Goal: Task Accomplishment & Management: Use online tool/utility

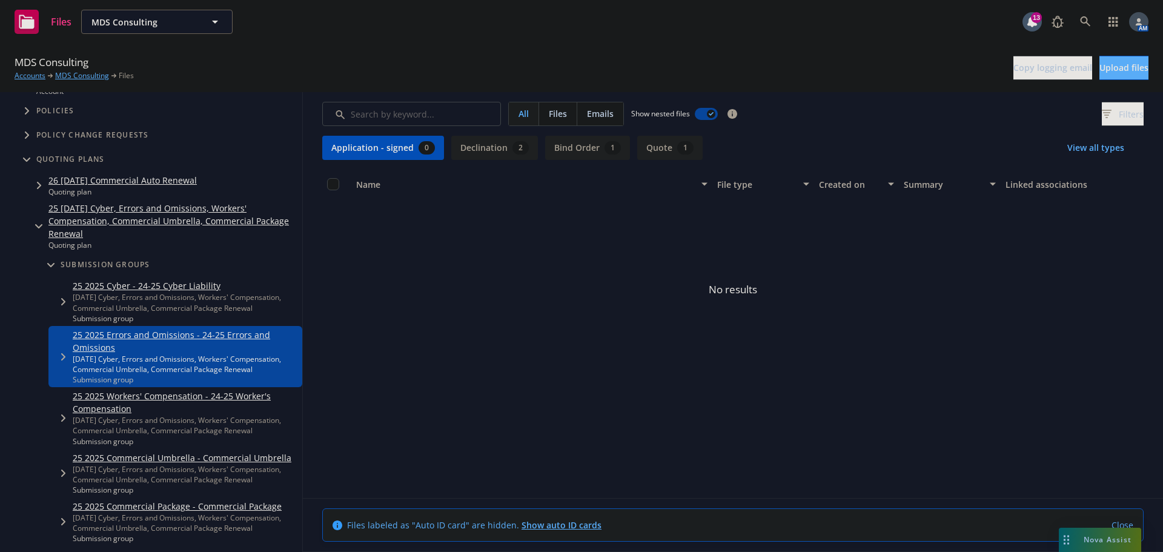
scroll to position [61, 0]
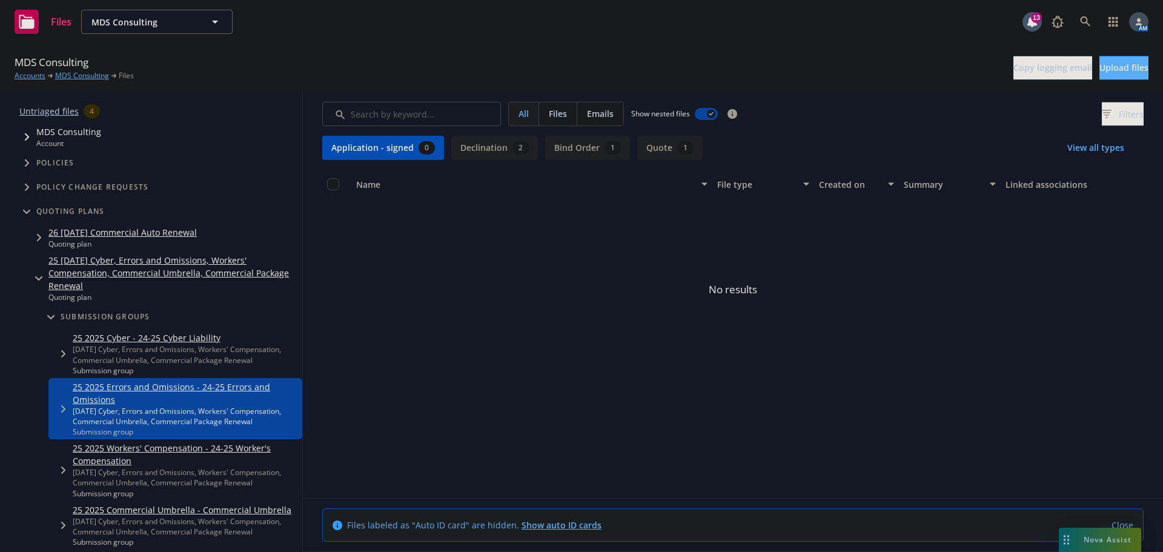
click at [60, 113] on link "Untriaged files" at bounding box center [48, 111] width 59 height 13
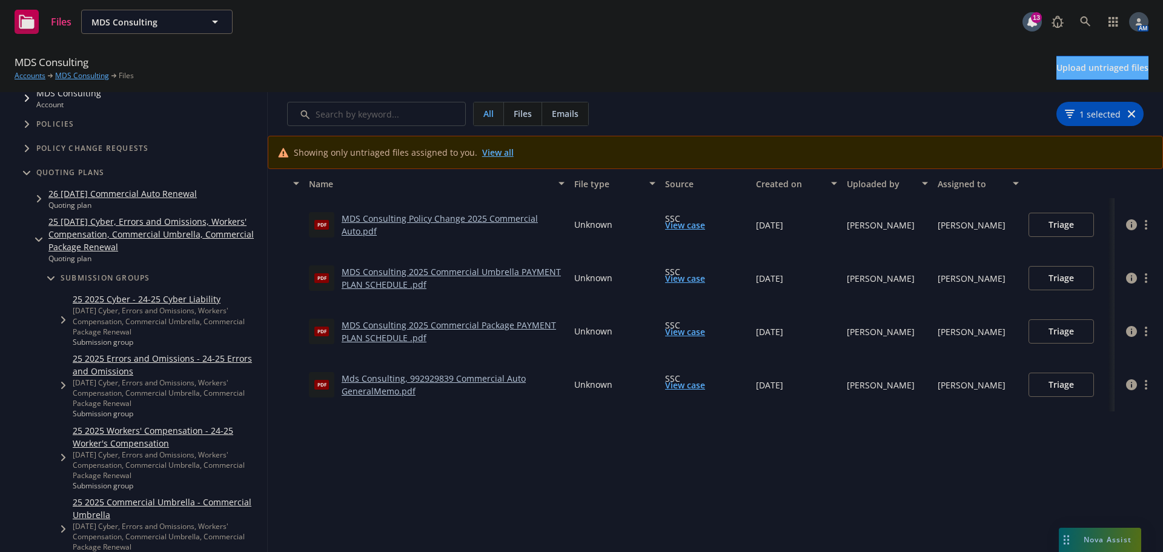
scroll to position [121, 0]
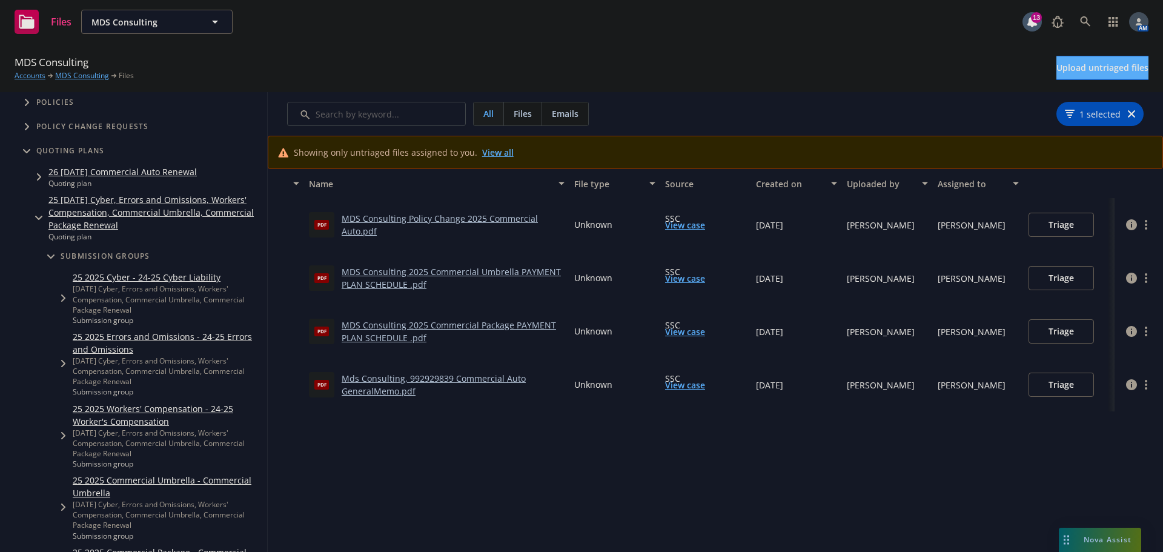
click at [122, 333] on link "25 2025 Errors and Omissions - 24-25 Errors and Omissions" at bounding box center [168, 342] width 190 height 25
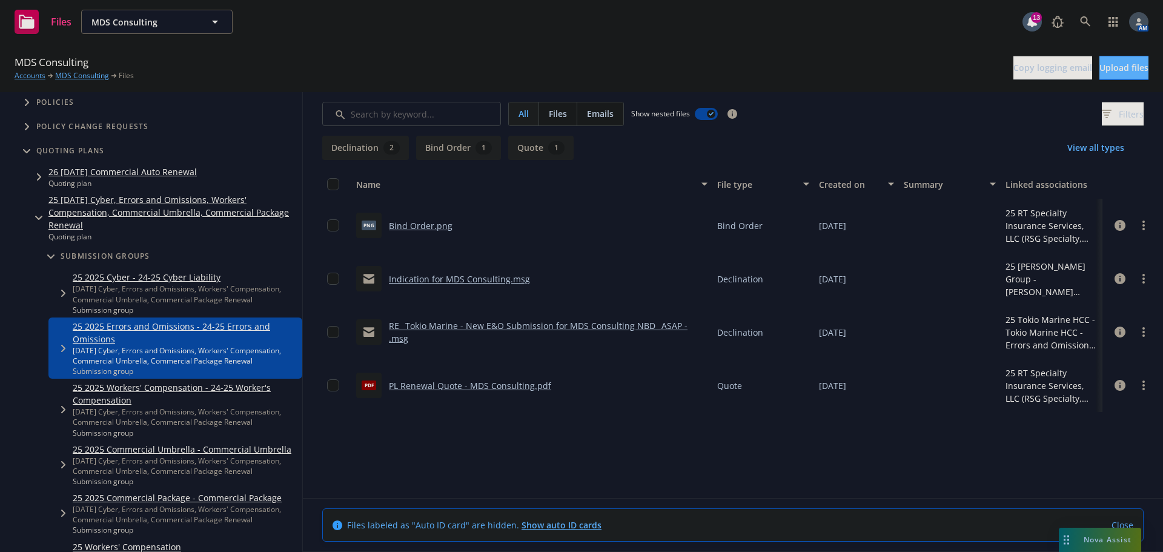
click at [440, 384] on link "PL Renewal Quote - MDS Consulting.pdf" at bounding box center [470, 386] width 162 height 12
click at [37, 222] on span "Tree Example" at bounding box center [38, 217] width 19 height 19
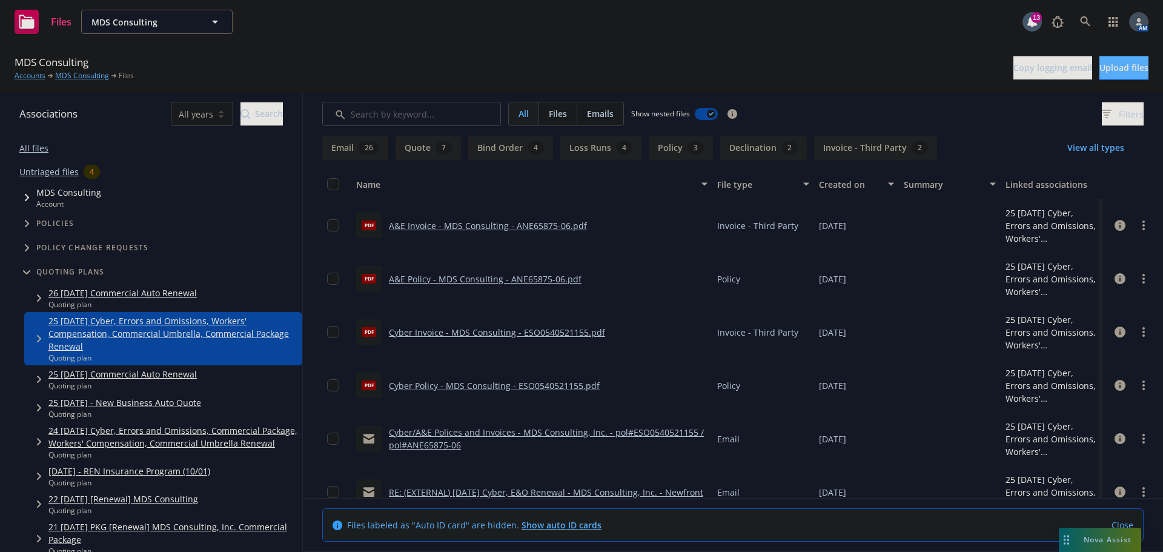
click at [22, 267] on span "Tree Example" at bounding box center [26, 271] width 19 height 19
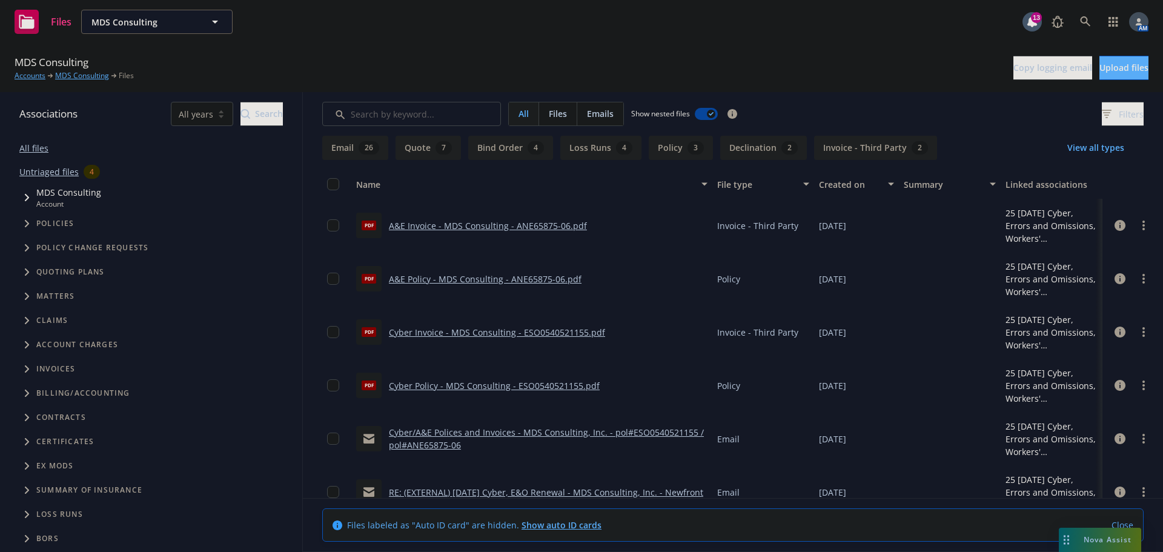
click at [39, 150] on link "All files" at bounding box center [33, 148] width 29 height 12
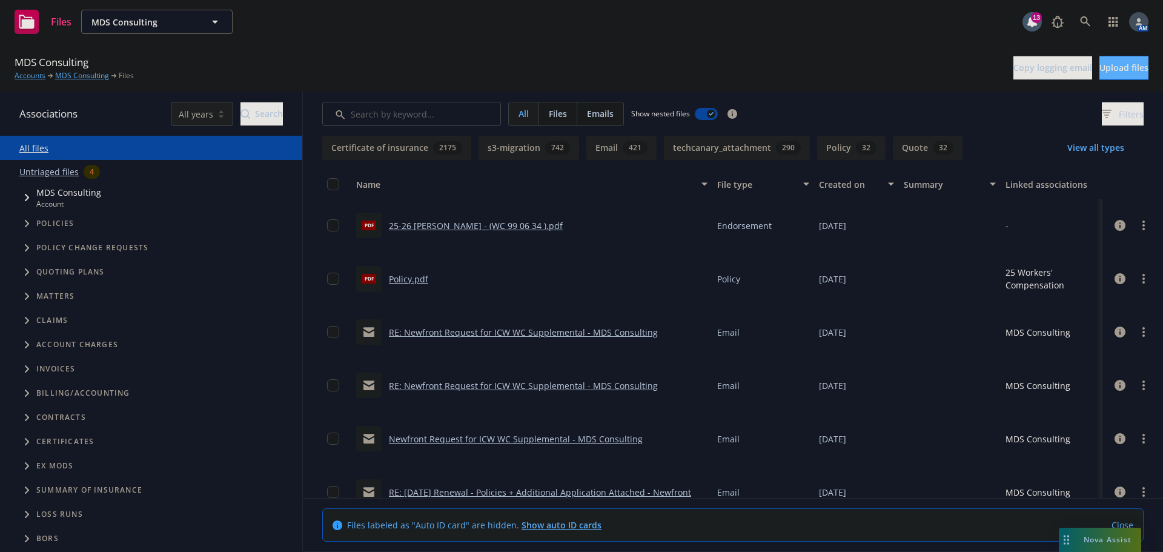
click at [1104, 147] on button "View all types" at bounding box center [1096, 148] width 96 height 24
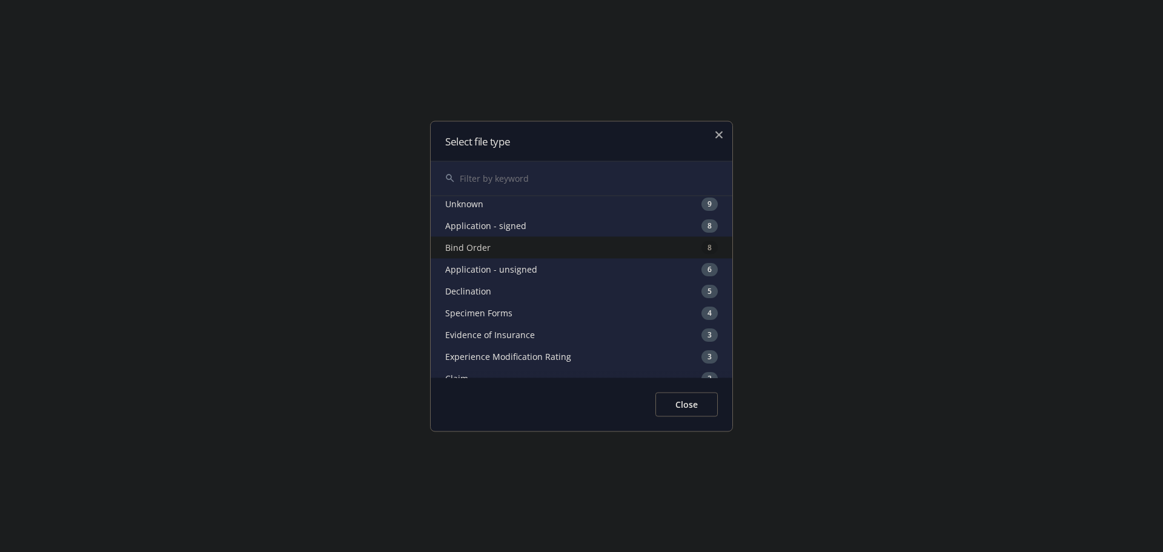
scroll to position [182, 0]
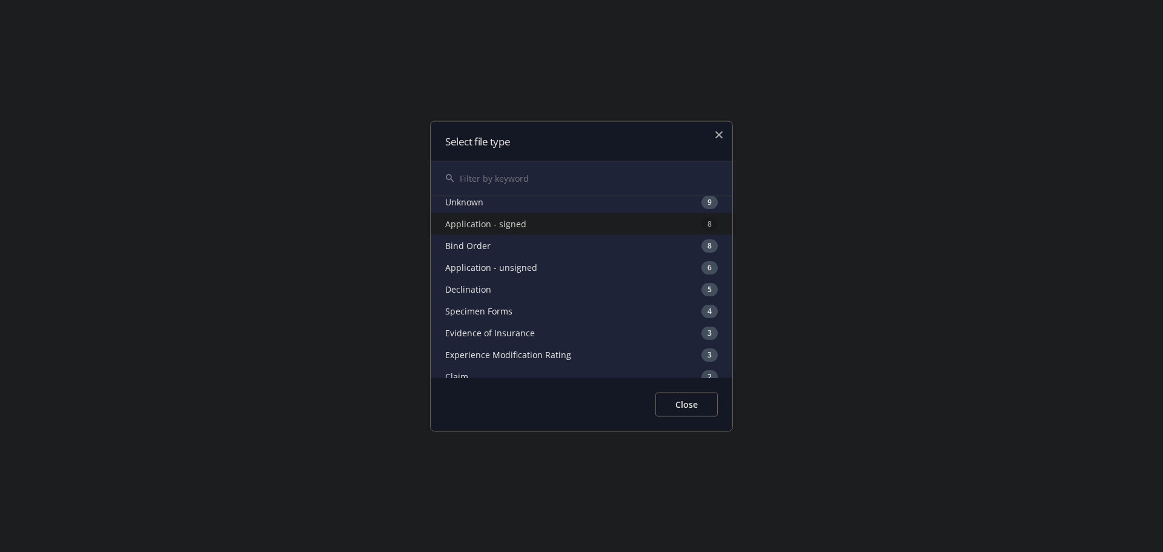
click at [500, 221] on div "Application - signed 8" at bounding box center [582, 224] width 302 height 22
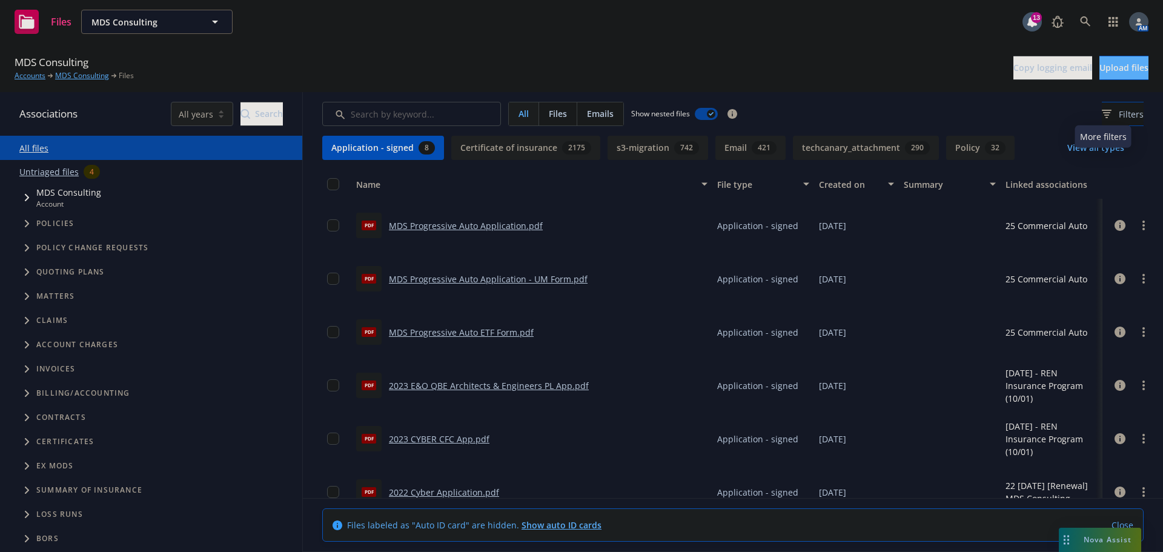
click at [1102, 119] on div "Filters" at bounding box center [1123, 114] width 42 height 13
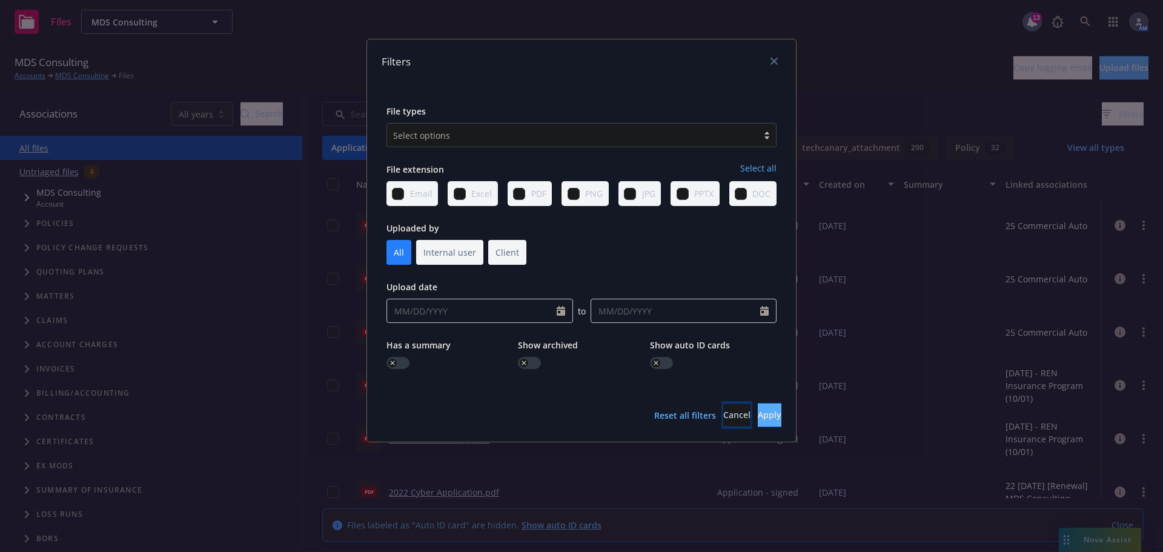
click at [723, 418] on span "Cancel" at bounding box center [736, 415] width 27 height 12
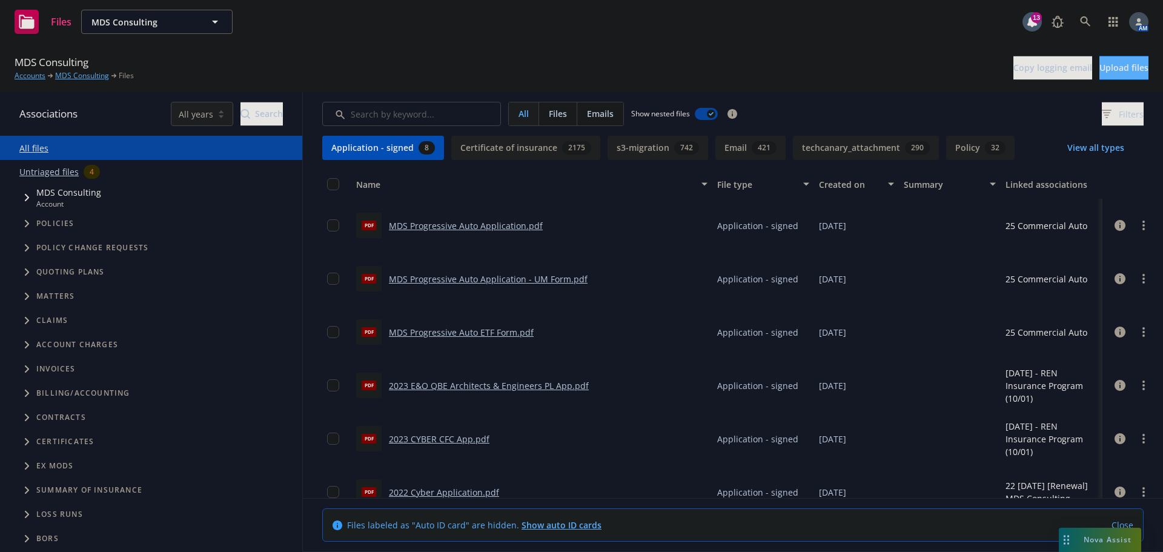
click at [1087, 148] on button "View all types" at bounding box center [1096, 148] width 96 height 24
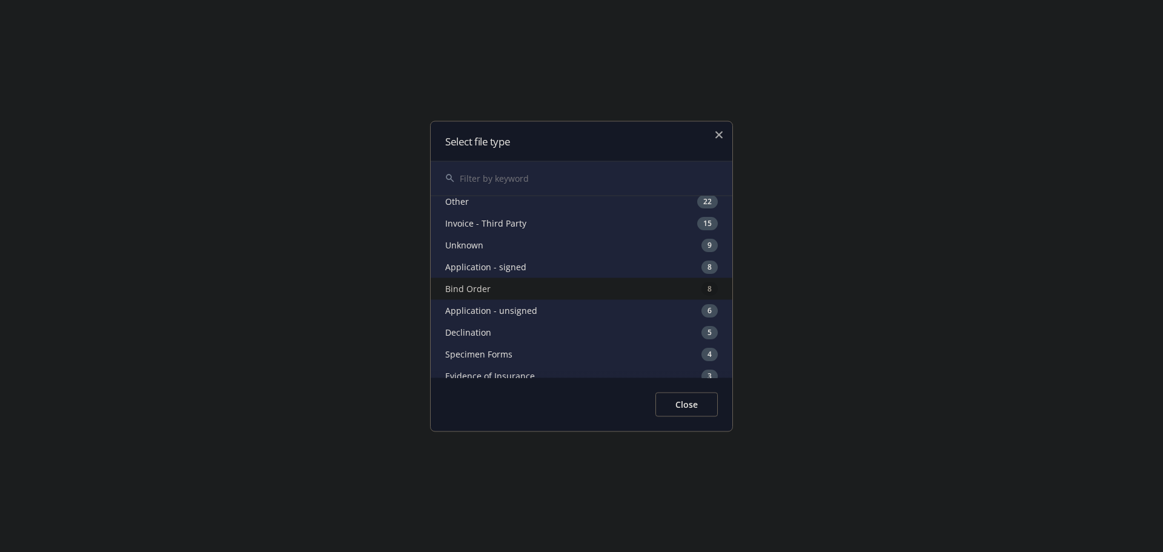
scroll to position [121, 0]
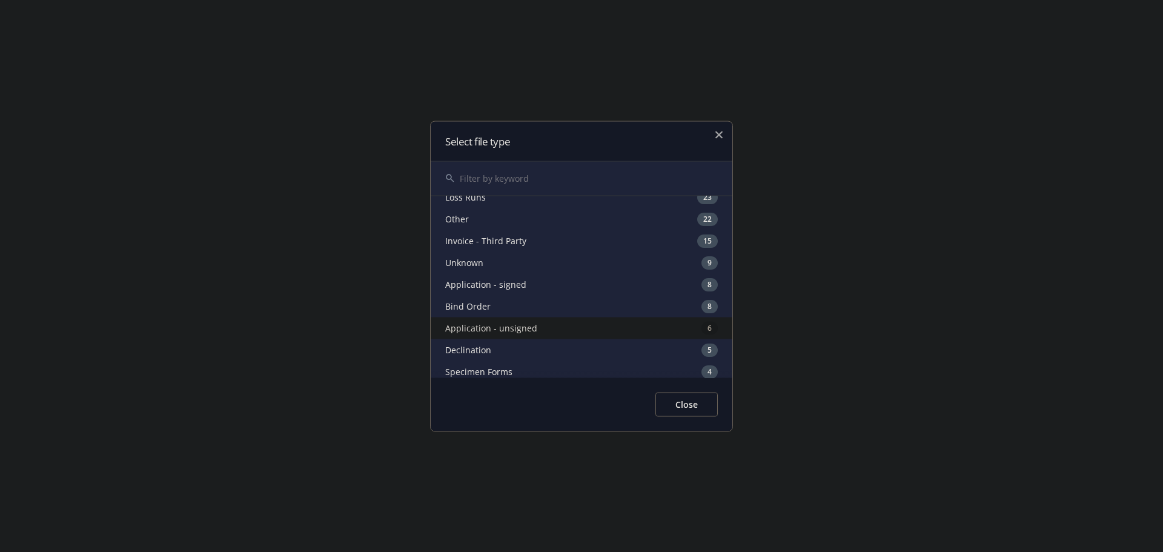
click at [518, 330] on div "Application - unsigned 6" at bounding box center [582, 328] width 302 height 22
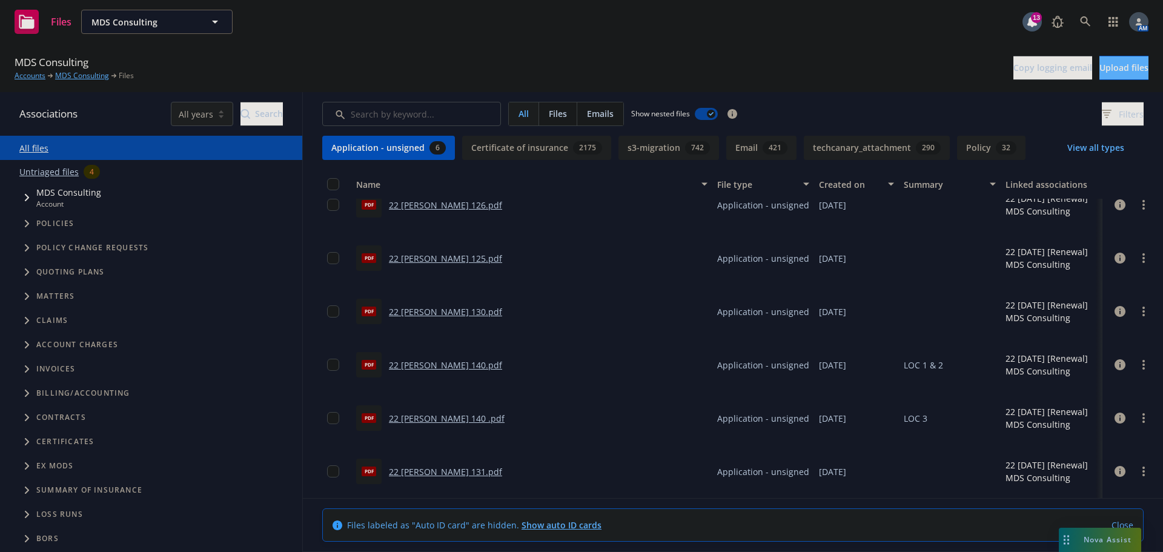
scroll to position [0, 0]
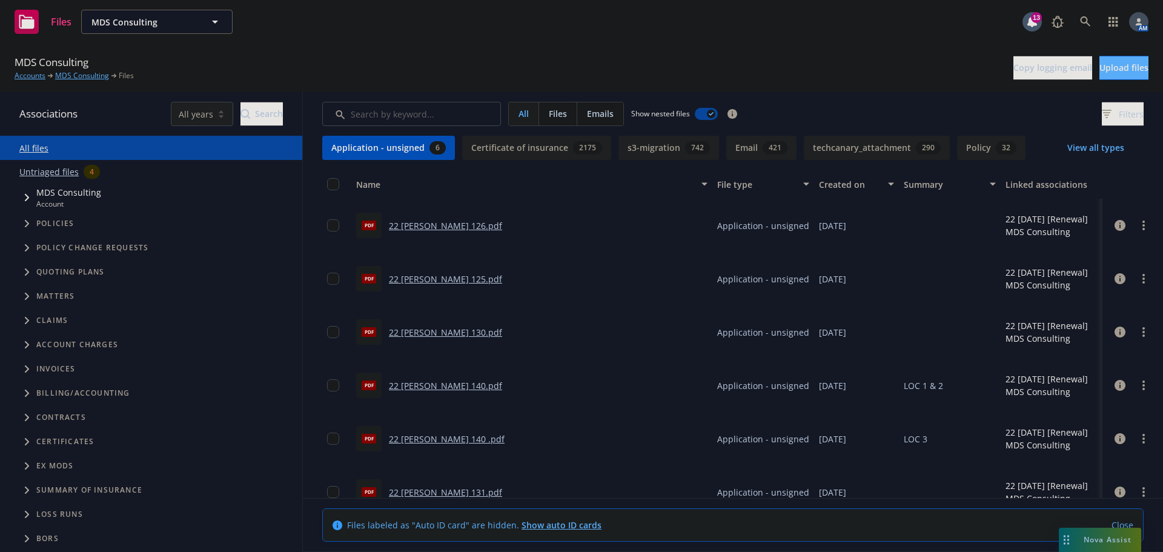
click at [1078, 146] on button "View all types" at bounding box center [1096, 148] width 96 height 24
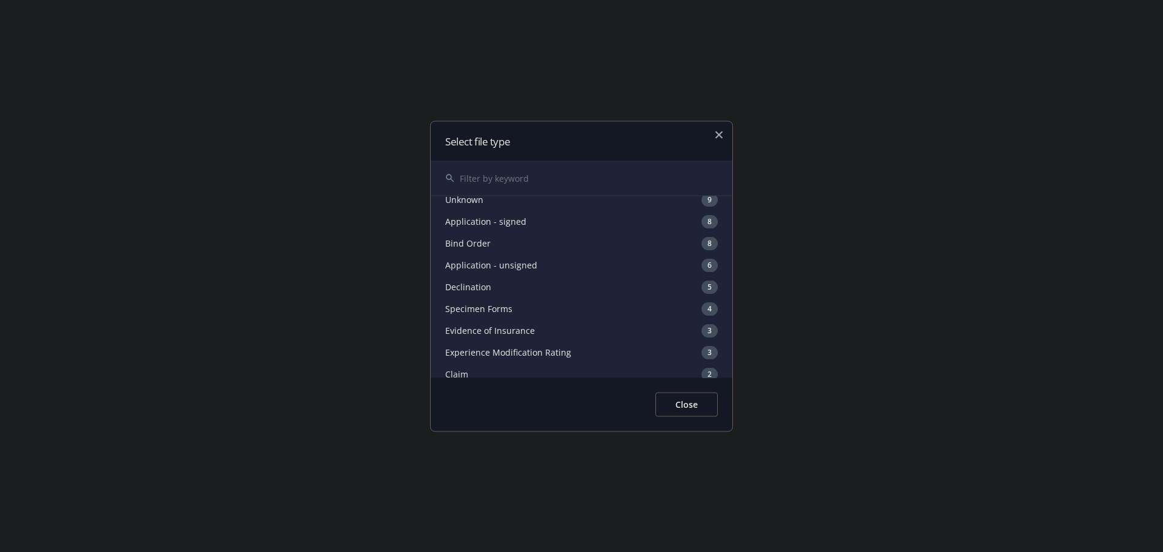
scroll to position [182, 0]
click at [489, 223] on div "Application - signed 8" at bounding box center [582, 224] width 302 height 22
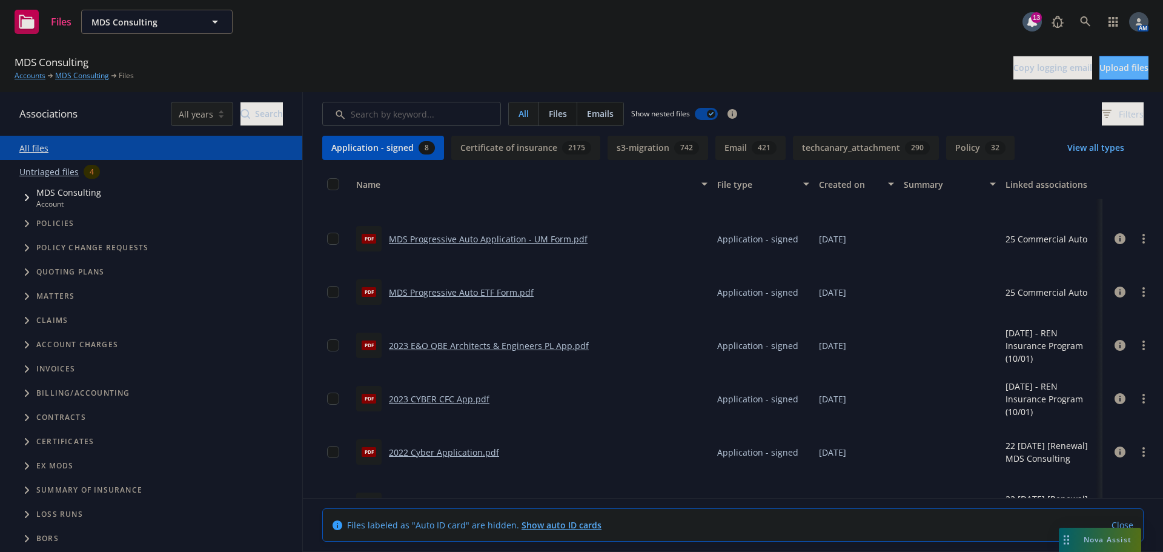
scroll to position [121, 0]
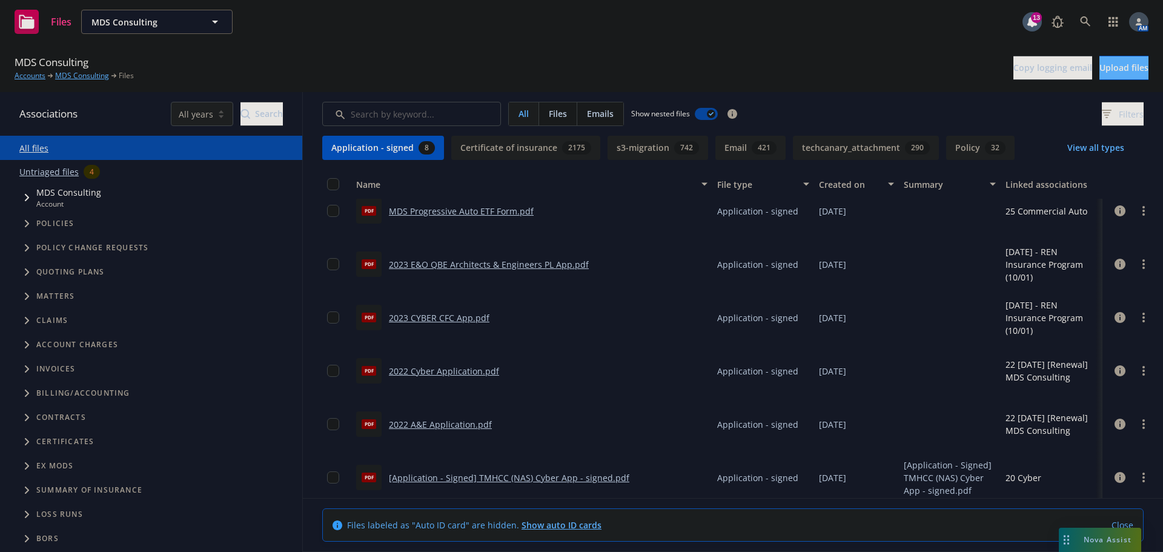
click at [480, 260] on link "2023 E&O QBE Architects & Engineers PL App.pdf" at bounding box center [489, 265] width 200 height 12
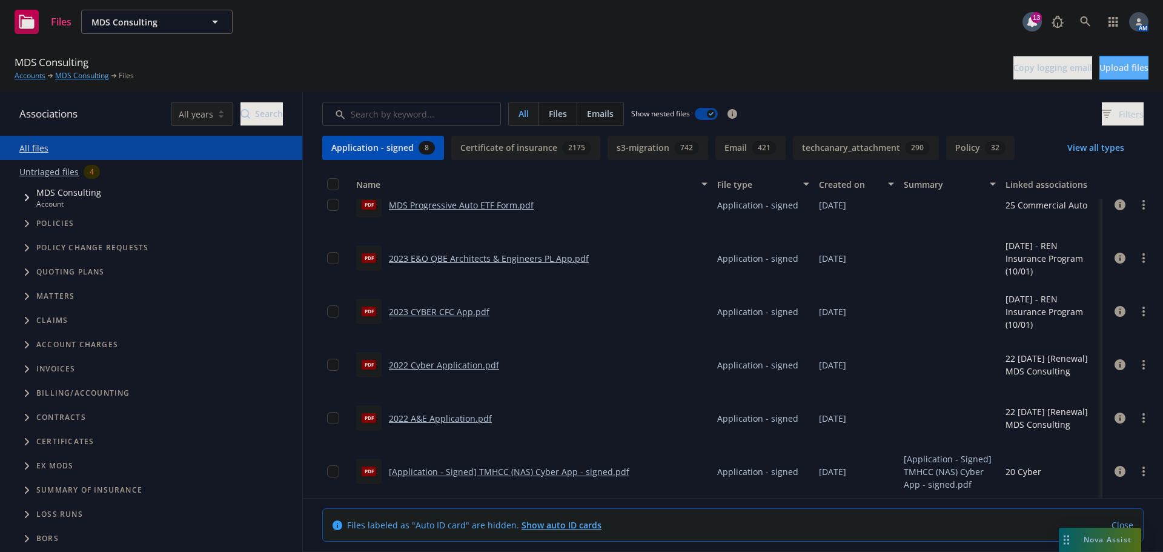
click at [474, 474] on link "[Application - Signed] TMHCC (NAS) Cyber App - signed.pdf" at bounding box center [509, 472] width 240 height 12
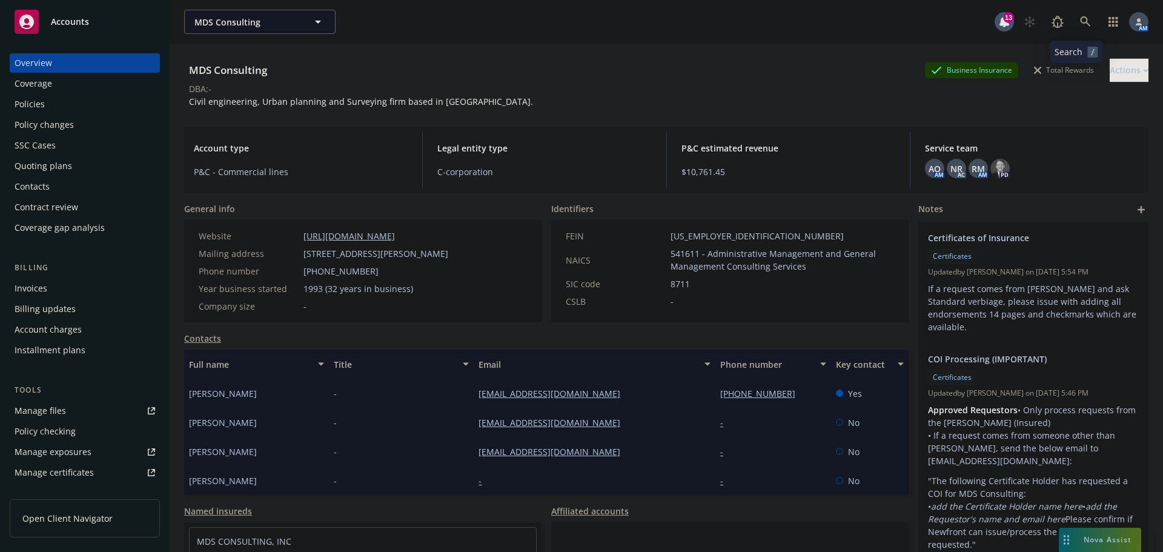
click at [1080, 17] on icon at bounding box center [1085, 21] width 11 height 11
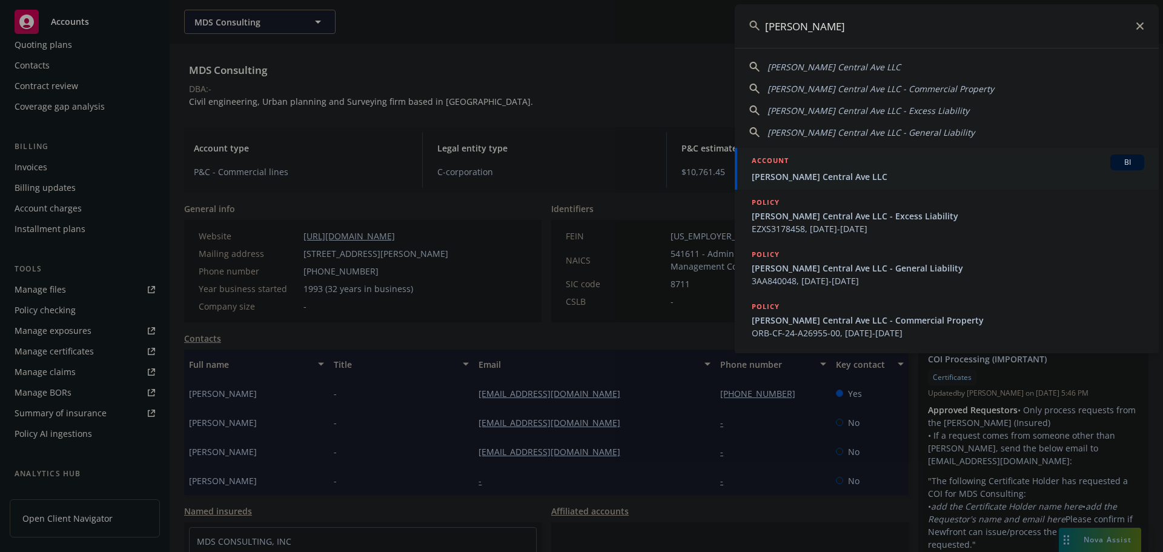
type input "sb drake"
click at [857, 170] on div "ACCOUNT BI" at bounding box center [948, 162] width 393 height 16
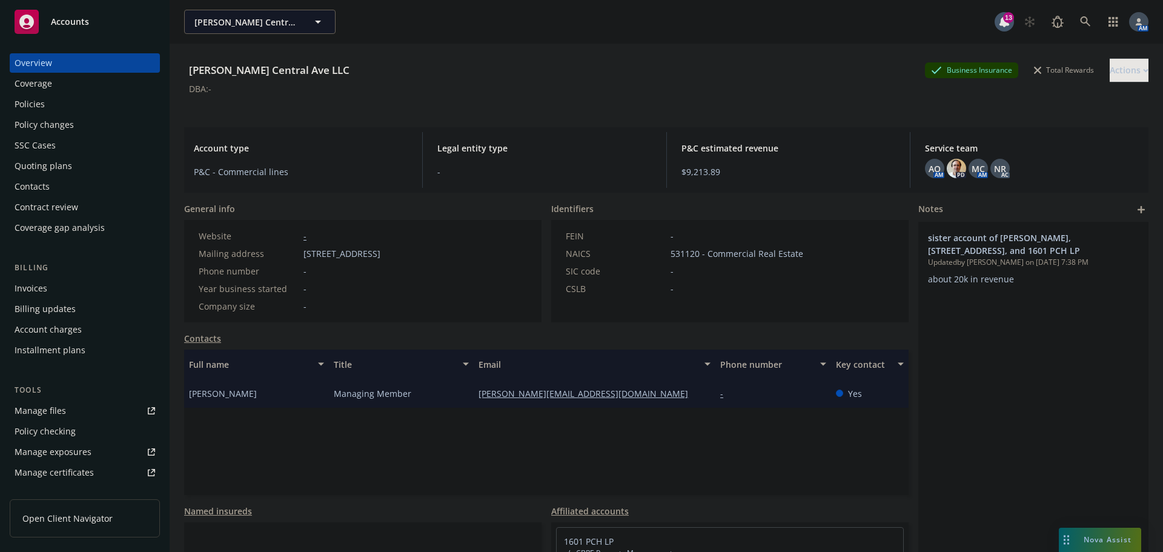
click at [55, 110] on div "Policies" at bounding box center [85, 104] width 141 height 19
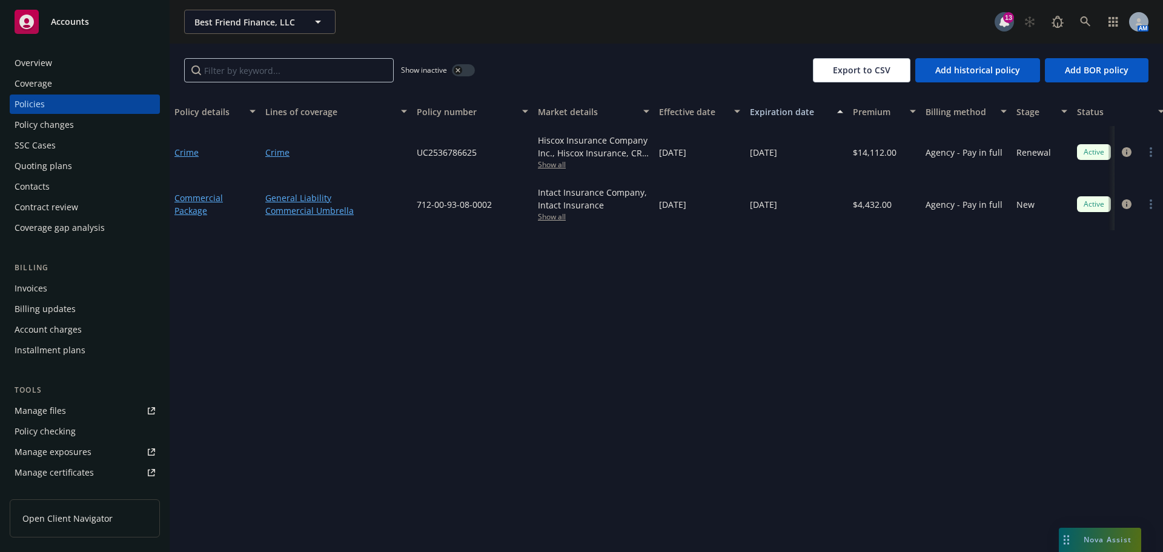
click at [464, 73] on button "button" at bounding box center [463, 70] width 23 height 12
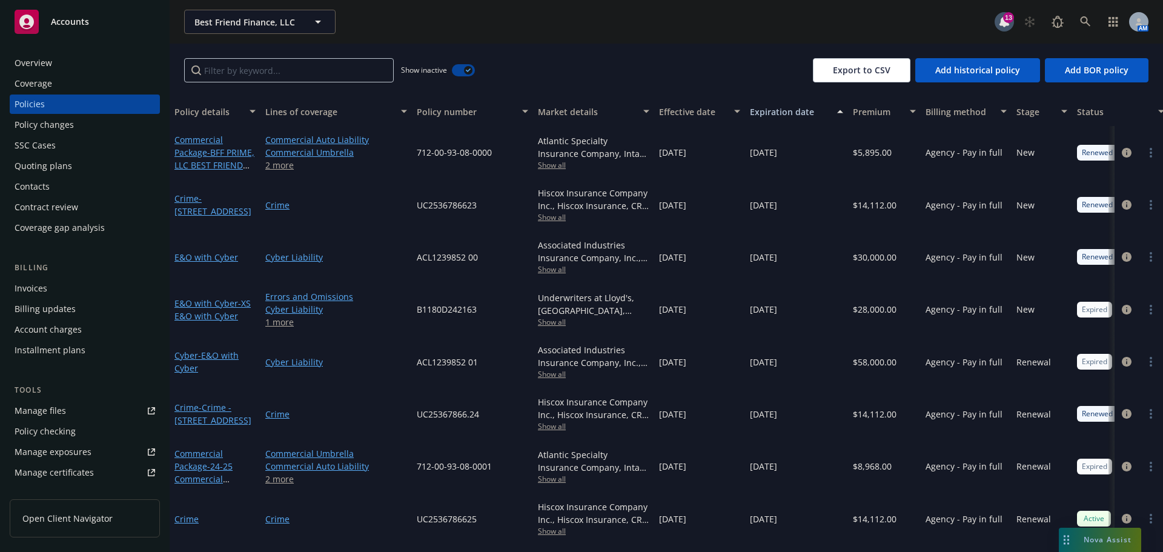
scroll to position [55, 0]
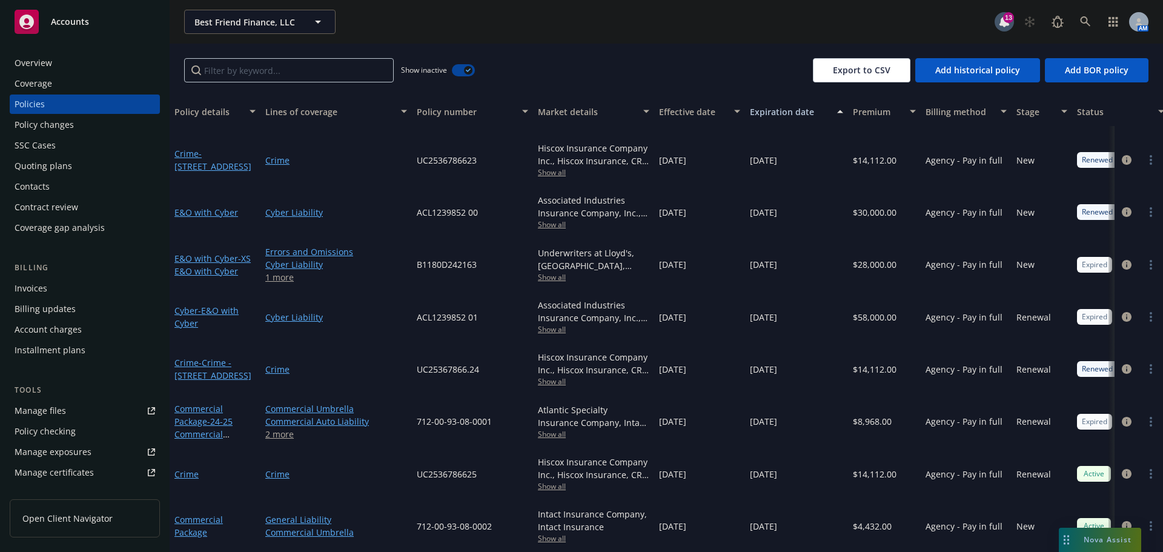
click at [463, 69] on button "button" at bounding box center [463, 70] width 23 height 12
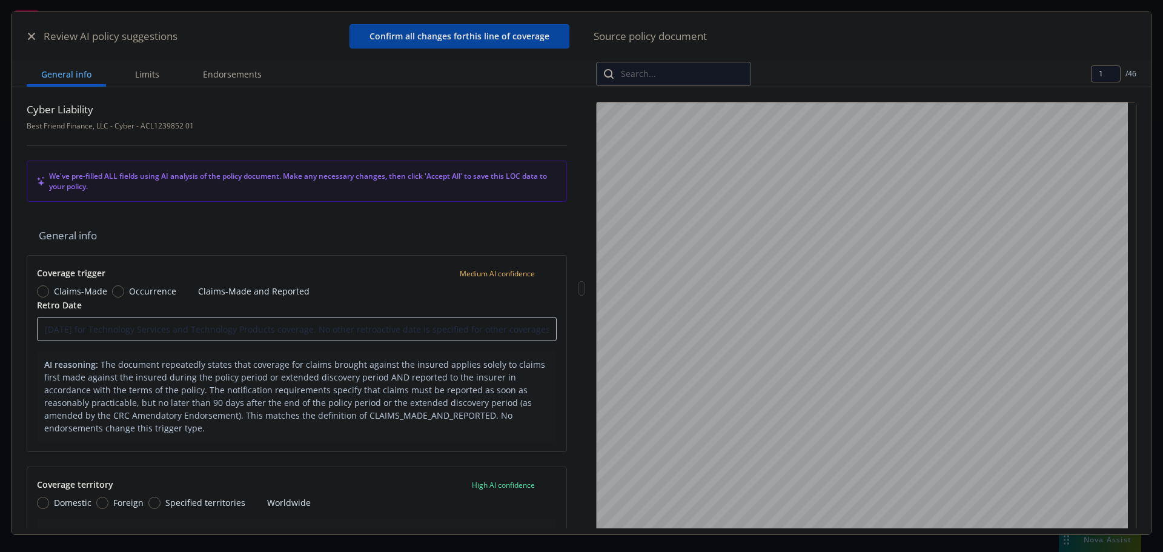
click at [33, 35] on icon "button" at bounding box center [31, 36] width 7 height 7
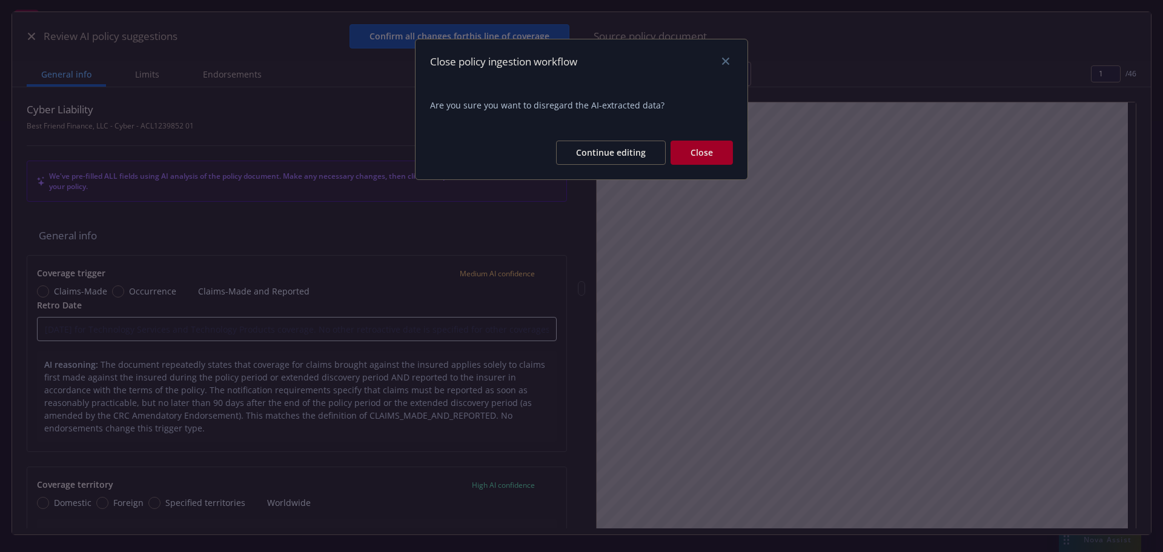
click at [689, 148] on button "Close" at bounding box center [702, 153] width 62 height 24
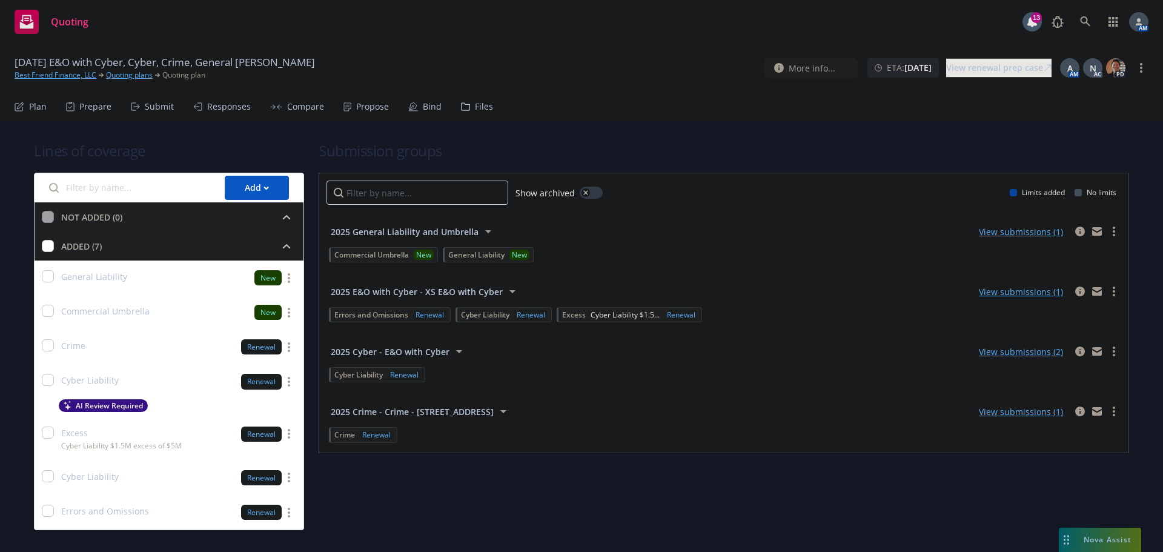
click at [460, 53] on div "10/09/25 E&O with Cyber, Cyber, Crime, General Liability Renewal Best Friend Fi…" at bounding box center [581, 68] width 1163 height 48
click at [369, 100] on div "Propose" at bounding box center [365, 106] width 45 height 29
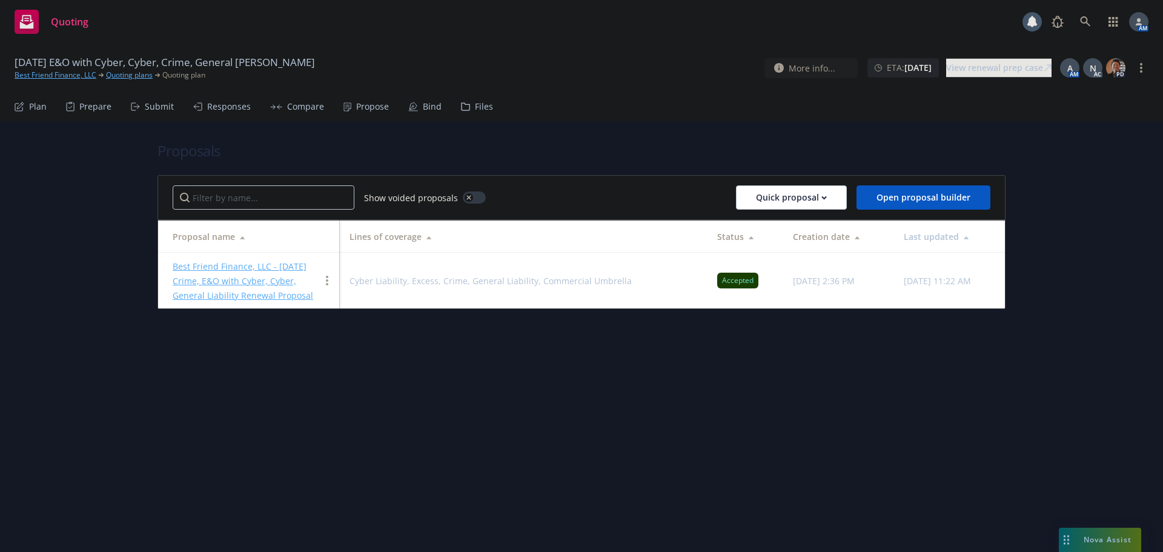
click at [429, 107] on div "Bind" at bounding box center [432, 107] width 19 height 10
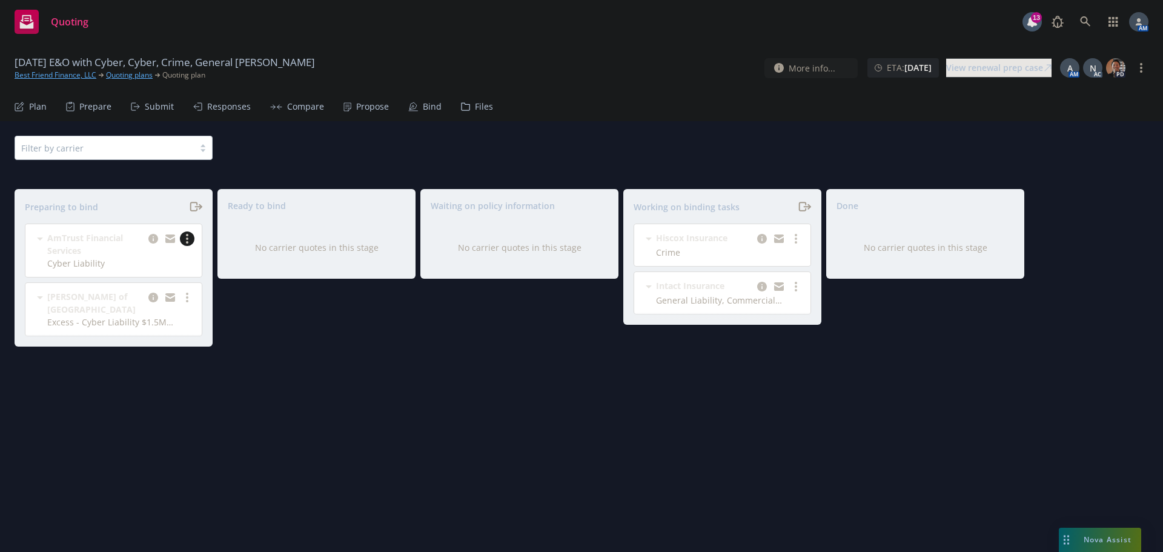
click at [190, 242] on link "more" at bounding box center [187, 238] width 15 height 15
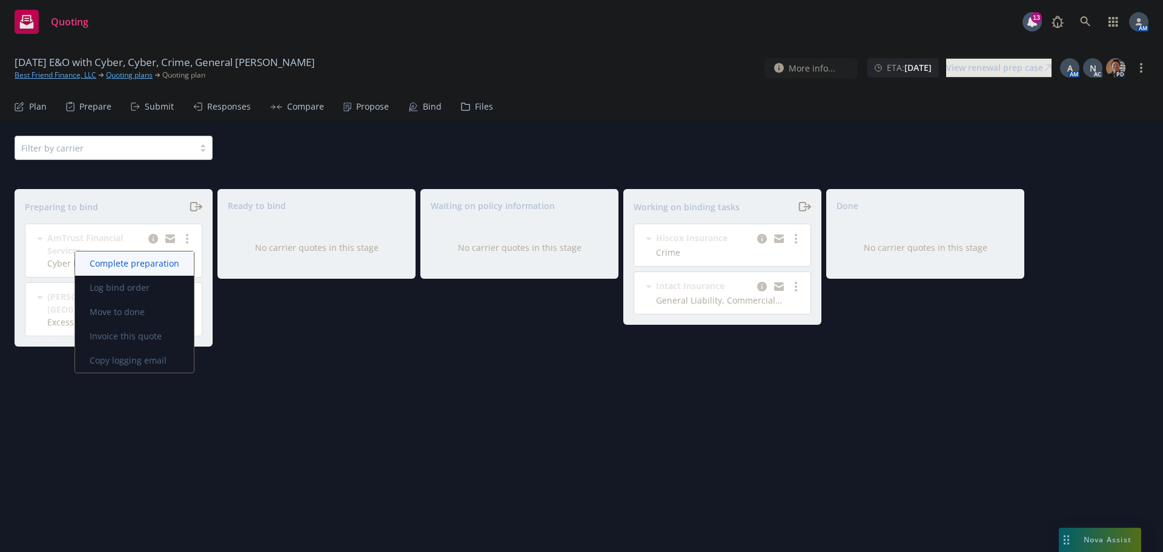
click at [160, 267] on span "Complete preparation" at bounding box center [134, 263] width 119 height 12
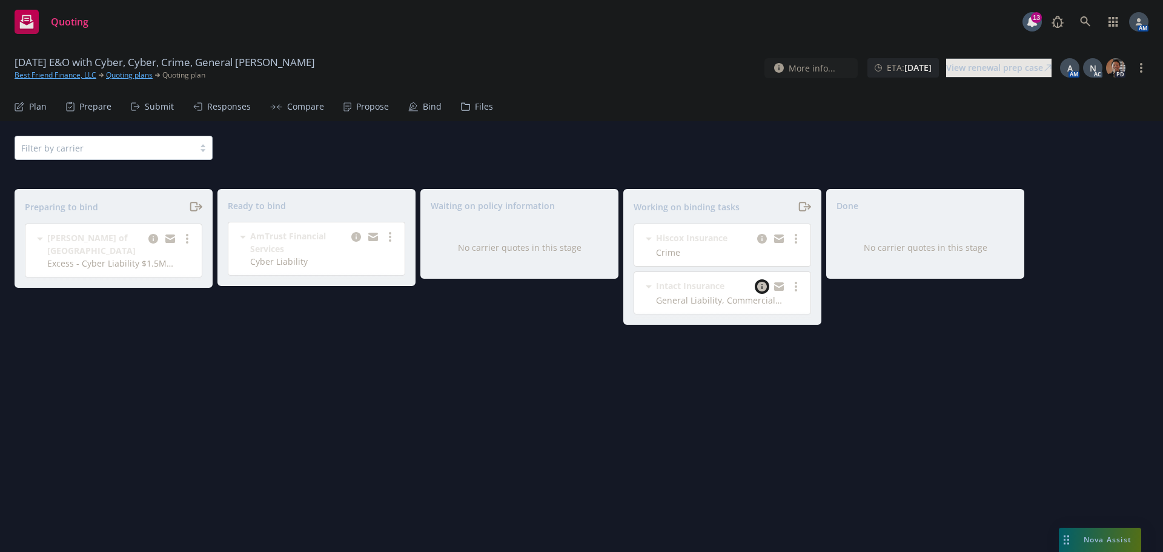
click at [762, 284] on icon "copy logging email" at bounding box center [762, 287] width 10 height 10
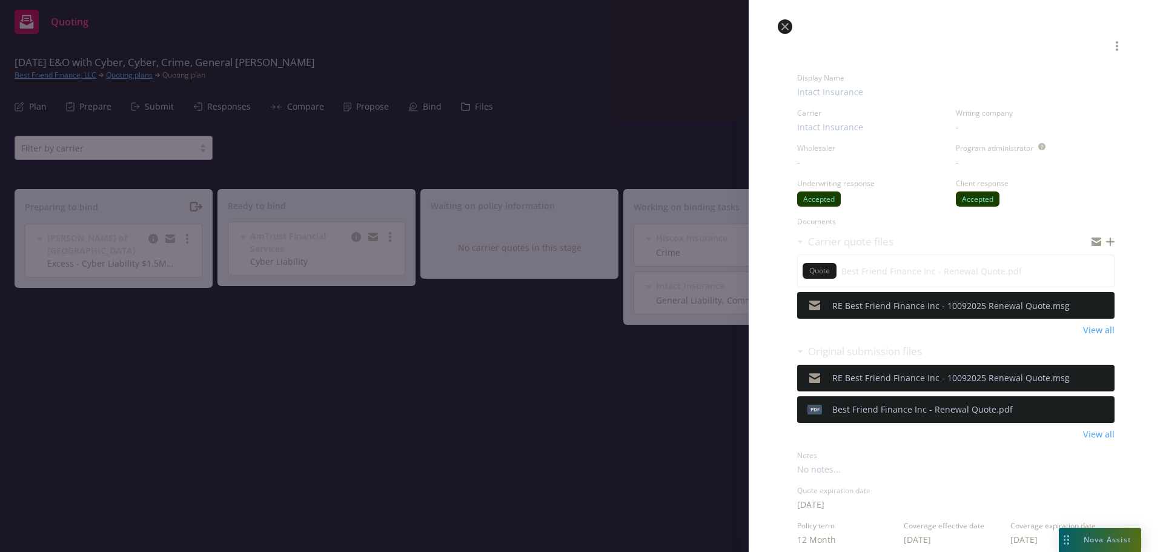
click at [788, 32] on link "close" at bounding box center [785, 26] width 15 height 15
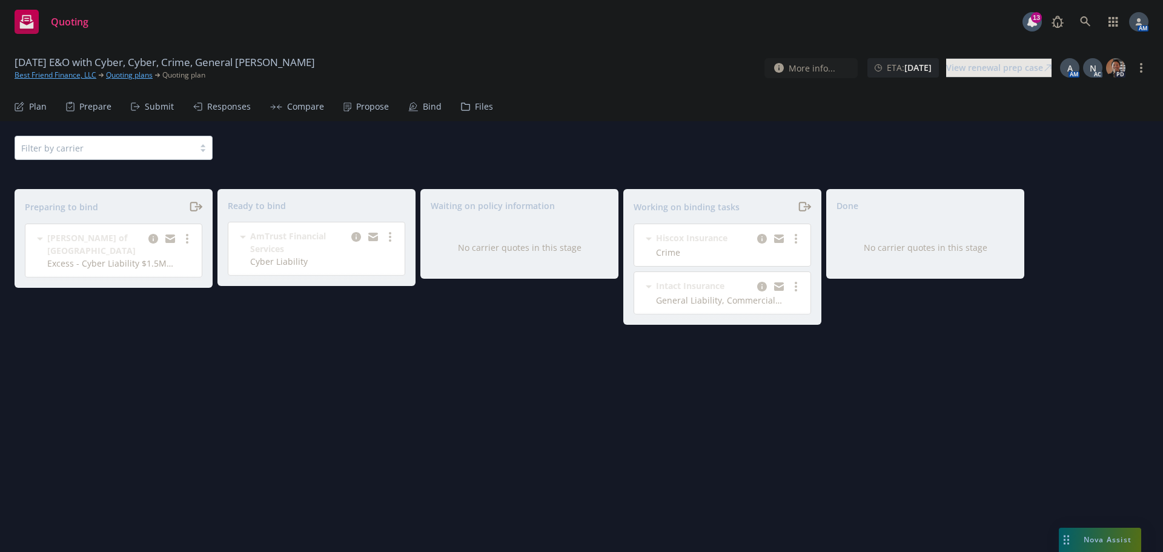
click at [468, 108] on div "Files" at bounding box center [477, 106] width 32 height 29
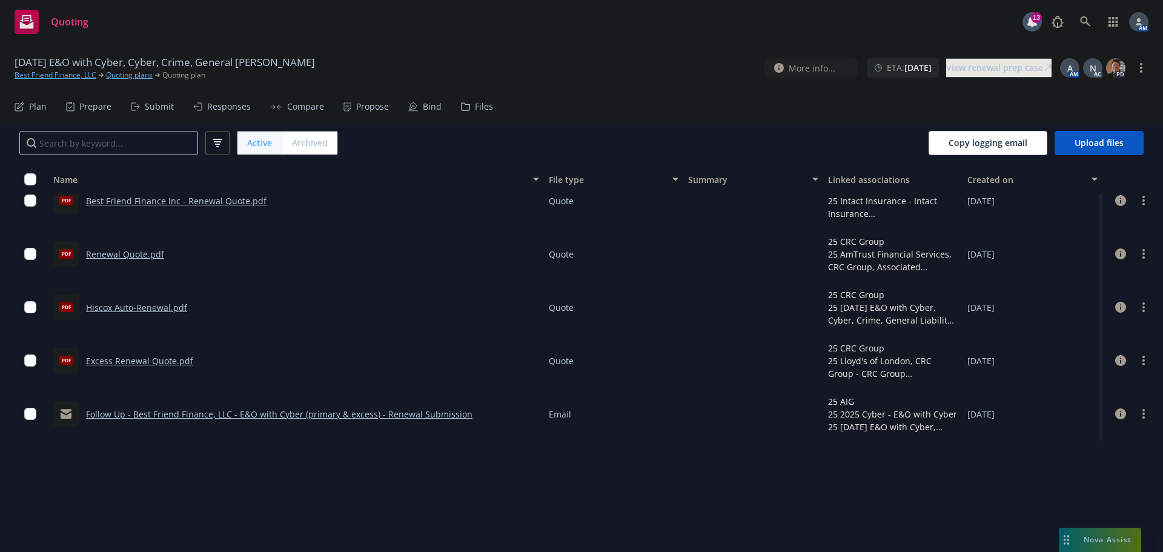
scroll to position [37, 0]
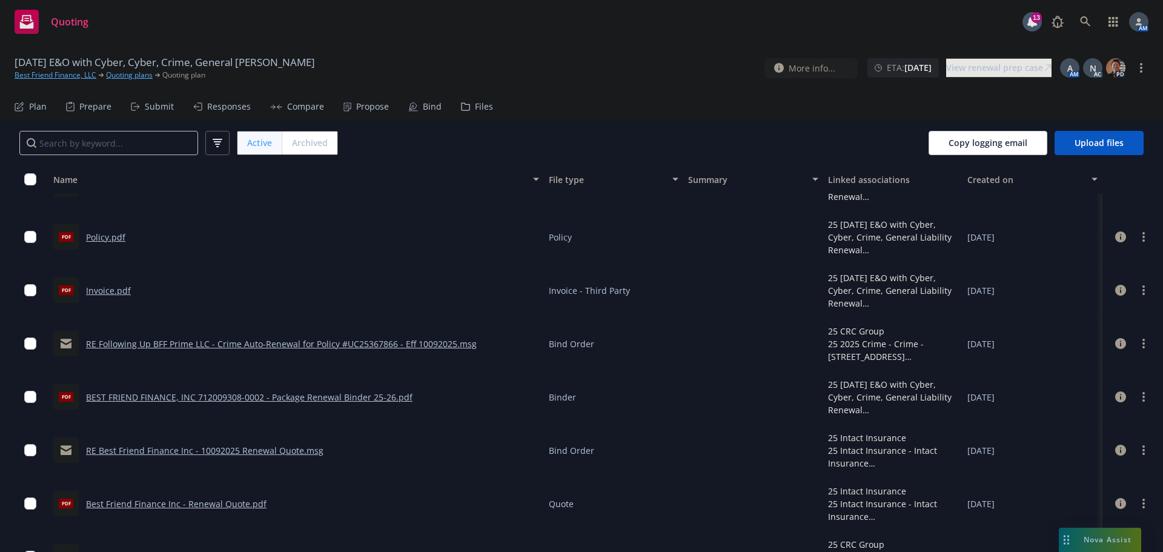
click at [429, 102] on div "Bind" at bounding box center [432, 107] width 19 height 10
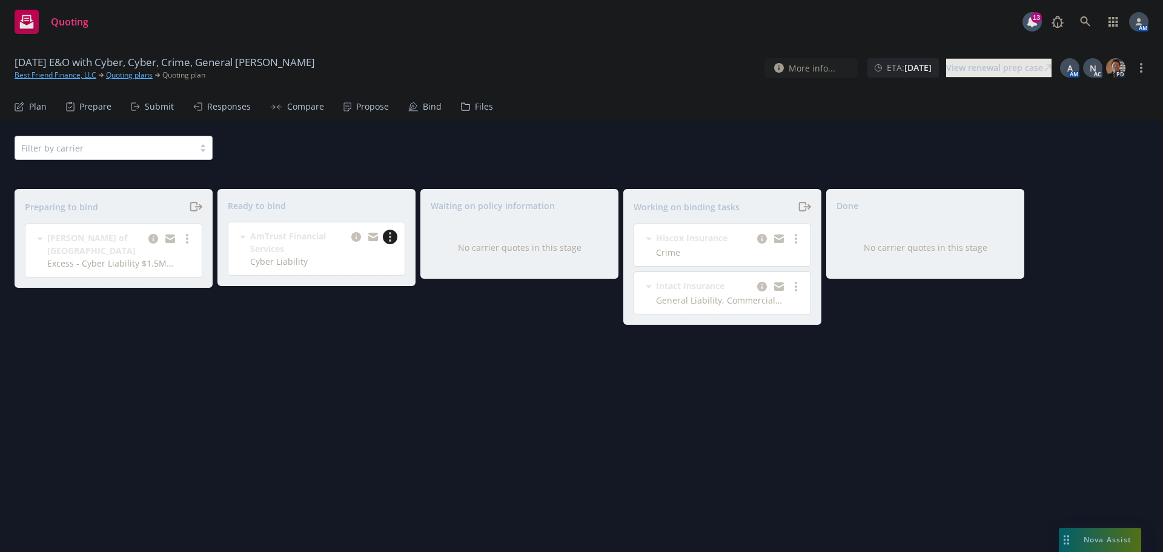
click at [393, 235] on link "more" at bounding box center [390, 237] width 15 height 15
click at [340, 259] on span "Log bind order" at bounding box center [331, 262] width 89 height 12
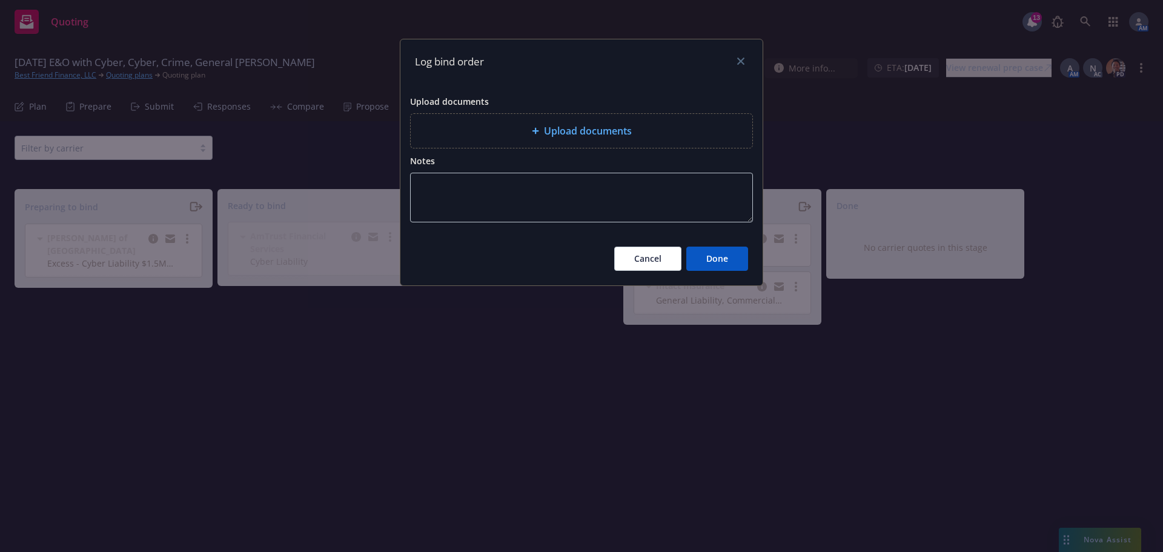
click at [605, 115] on div "Upload documents" at bounding box center [582, 131] width 342 height 34
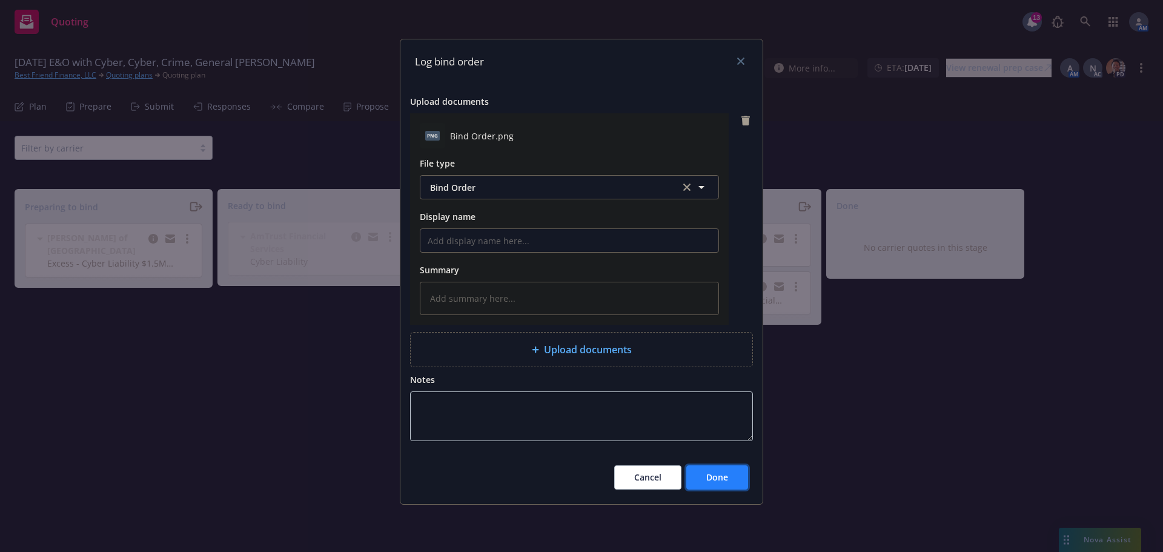
click at [703, 477] on button "Done" at bounding box center [717, 477] width 62 height 24
type textarea "x"
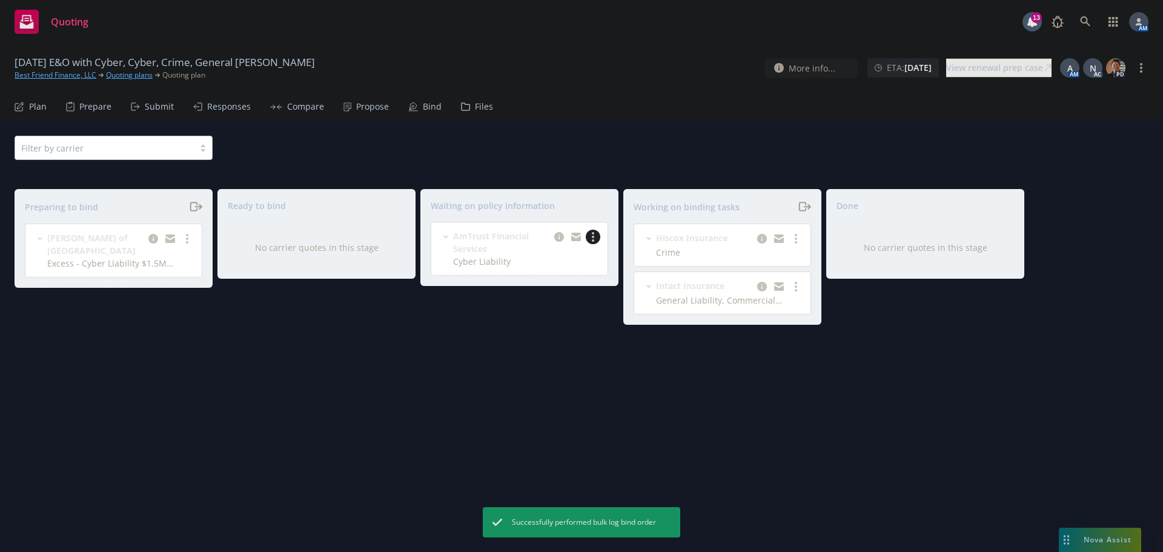
click at [596, 237] on link "more" at bounding box center [593, 237] width 15 height 15
click at [527, 254] on link "Create policies" at bounding box center [545, 262] width 110 height 24
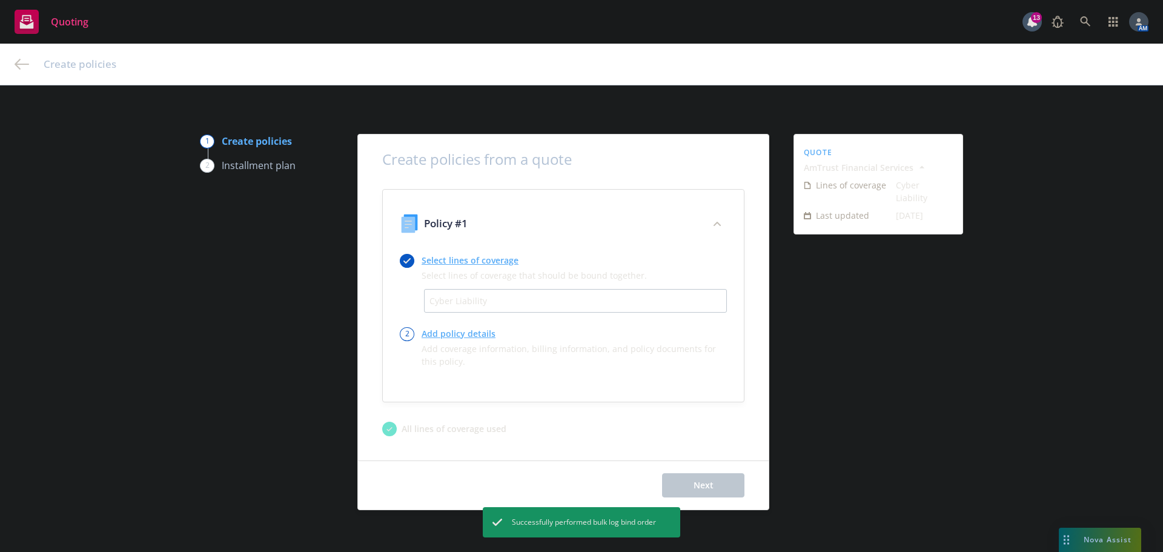
click at [438, 334] on link "Add policy details" at bounding box center [574, 333] width 305 height 13
select select "12"
select select "CA"
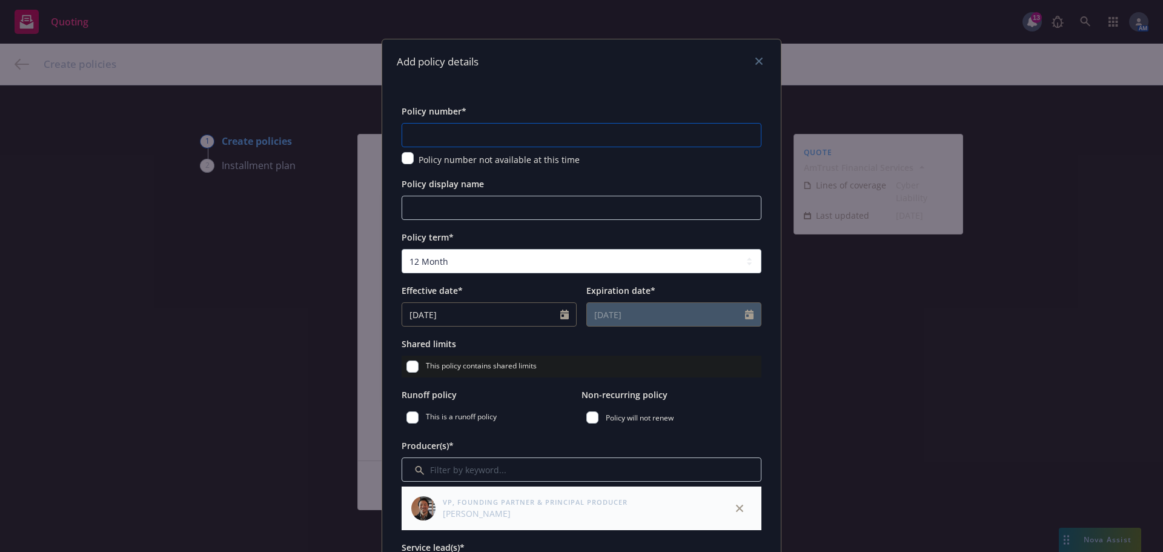
click at [433, 134] on input "text" at bounding box center [582, 135] width 360 height 24
type input "ACL123985202"
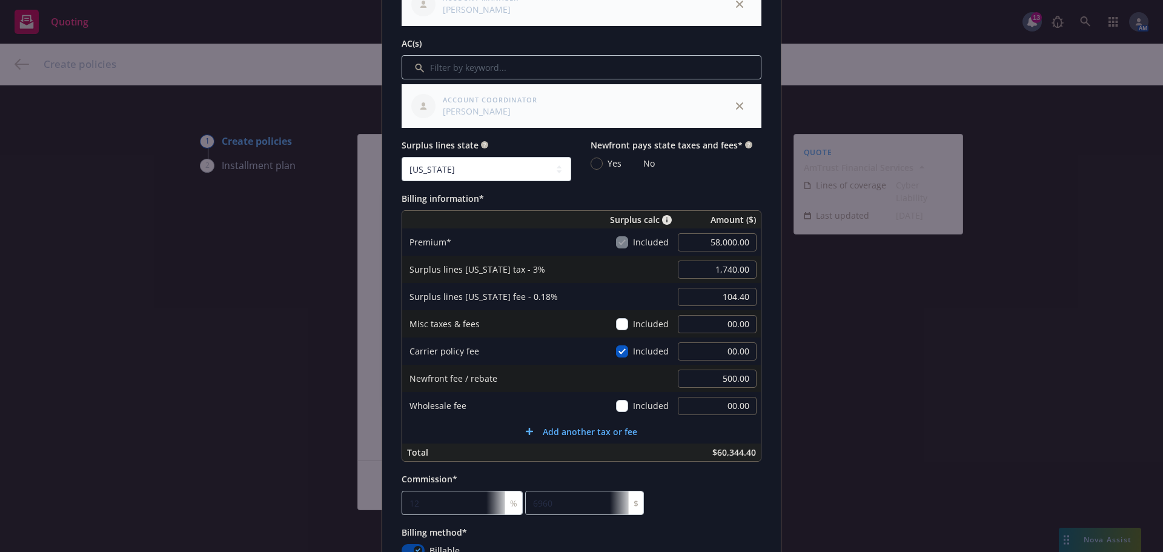
scroll to position [666, 0]
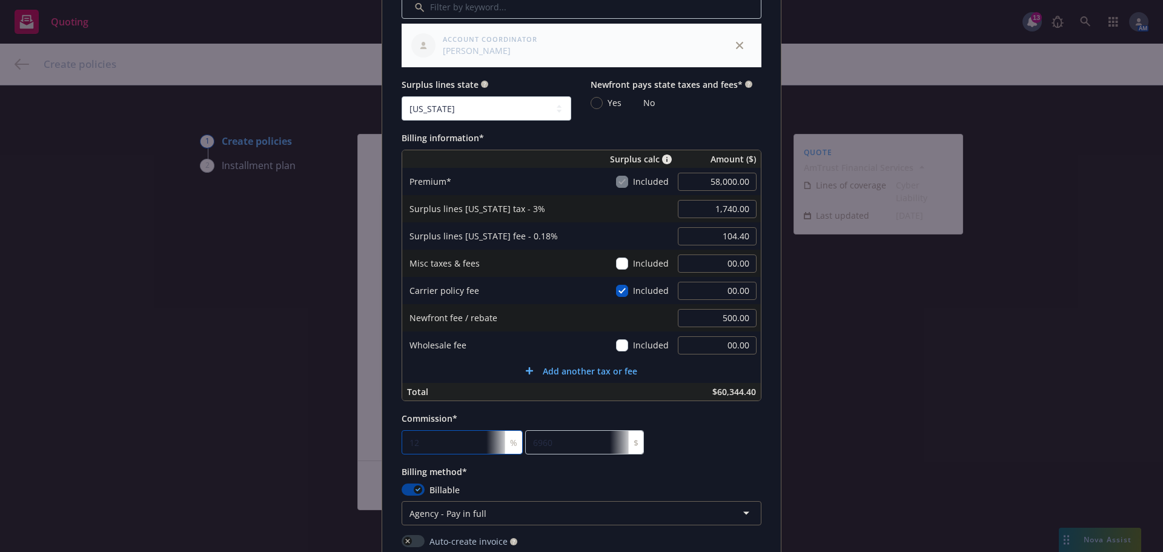
click at [433, 445] on input "12" at bounding box center [462, 442] width 121 height 24
click at [420, 442] on input "12" at bounding box center [462, 442] width 121 height 24
type input "12.5"
type input "7250"
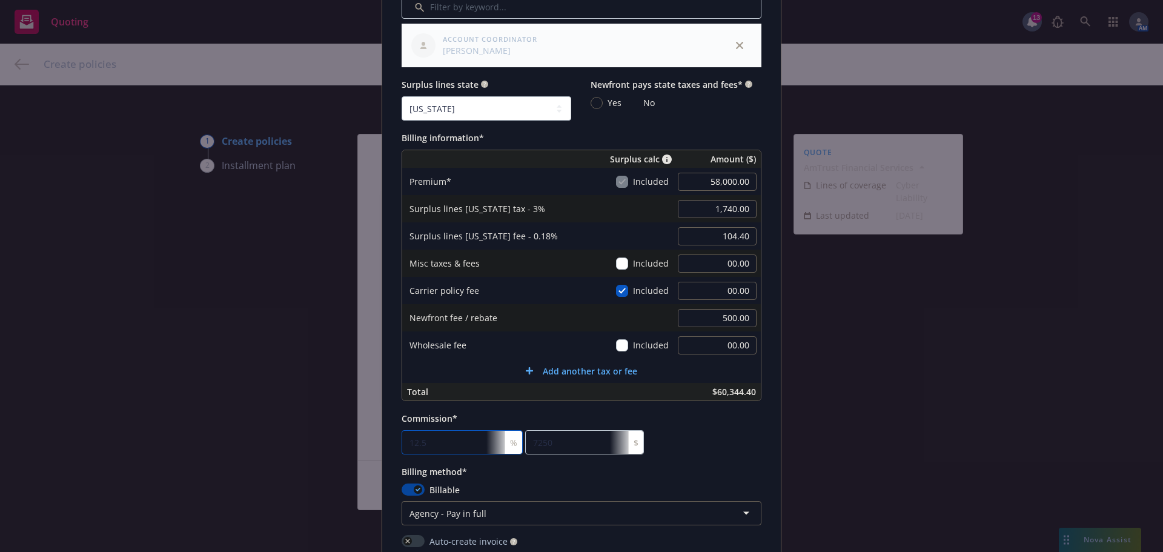
type input "12.5"
click at [482, 408] on div "Policy number* ACL123985202 Policy number not available at this time Policy dis…" at bounding box center [582, 227] width 360 height 1580
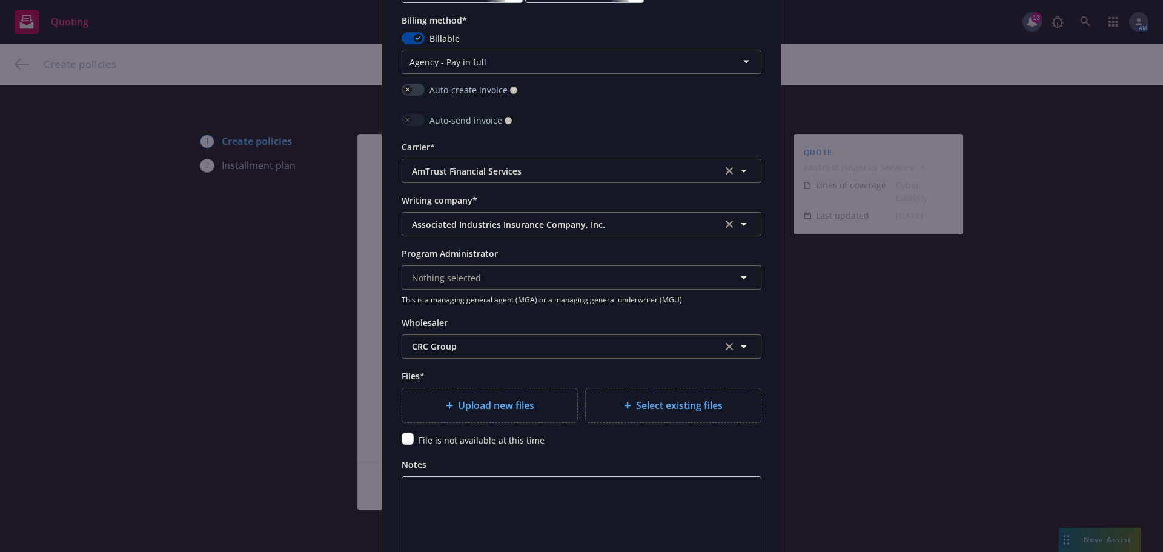
scroll to position [1151, 0]
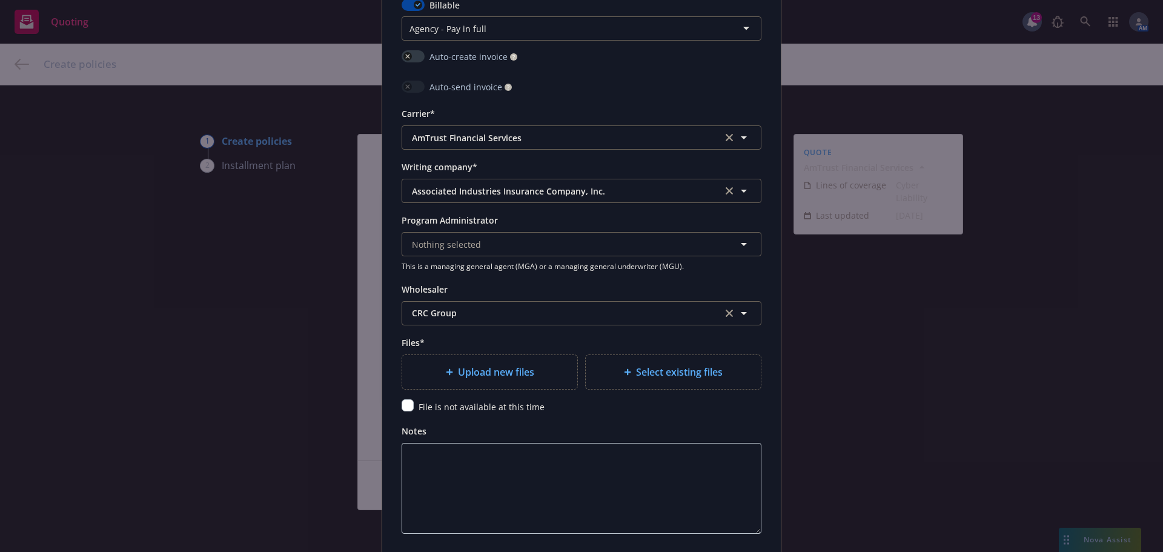
click at [508, 373] on span "Upload new files" at bounding box center [496, 372] width 76 height 15
type textarea "x"
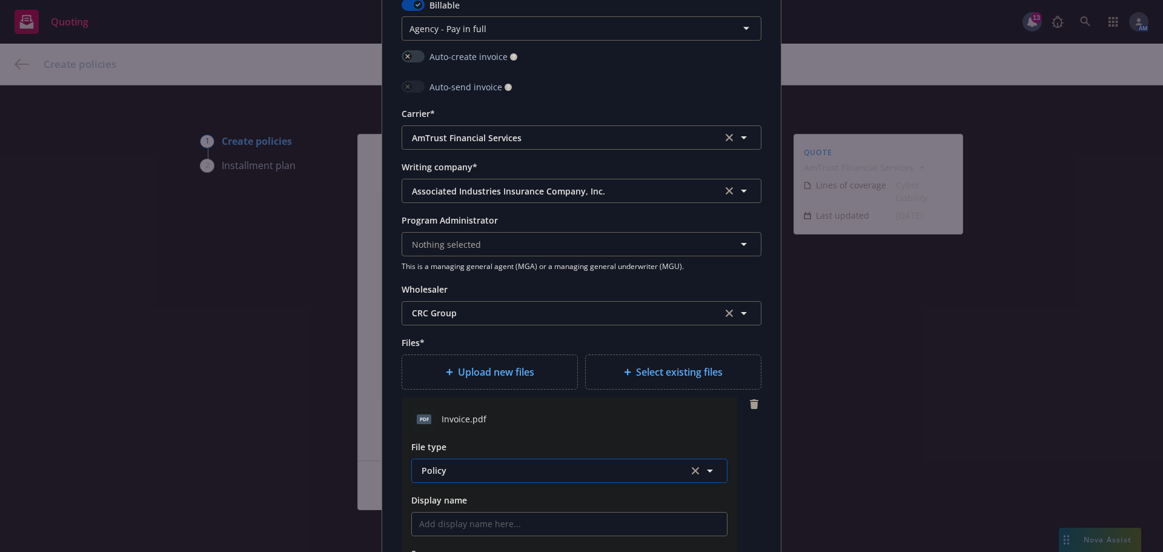
click at [483, 470] on span "Policy" at bounding box center [548, 470] width 253 height 13
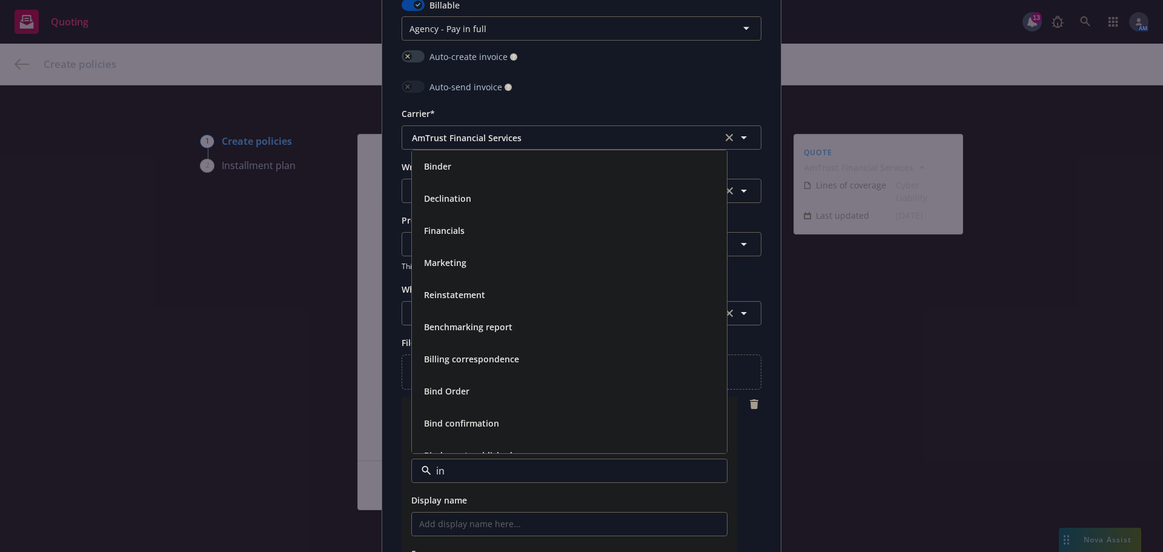
type input "inv"
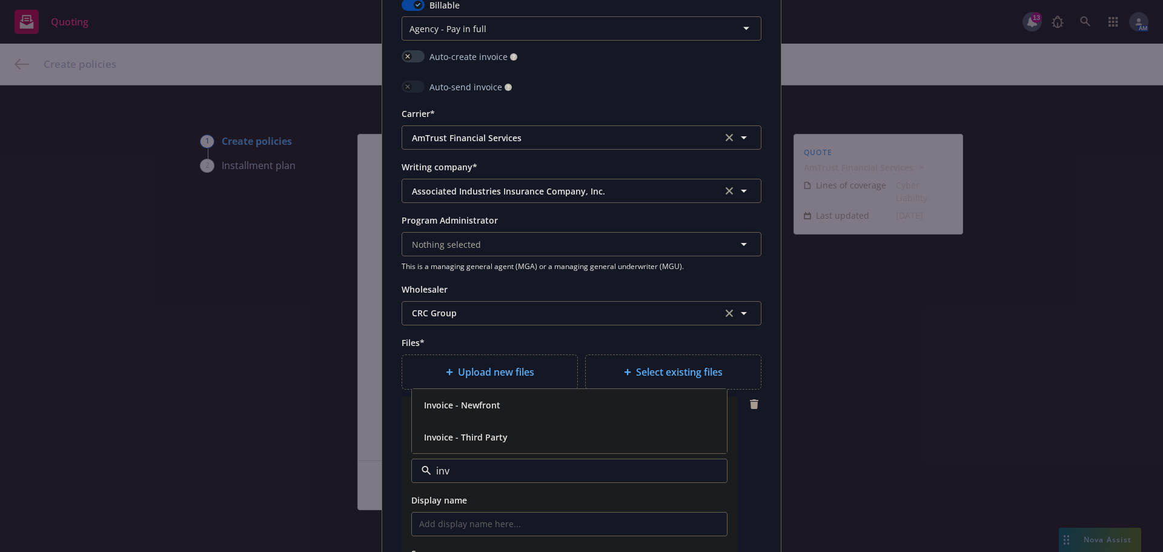
click at [485, 437] on span "Invoice - Third Party" at bounding box center [466, 437] width 84 height 13
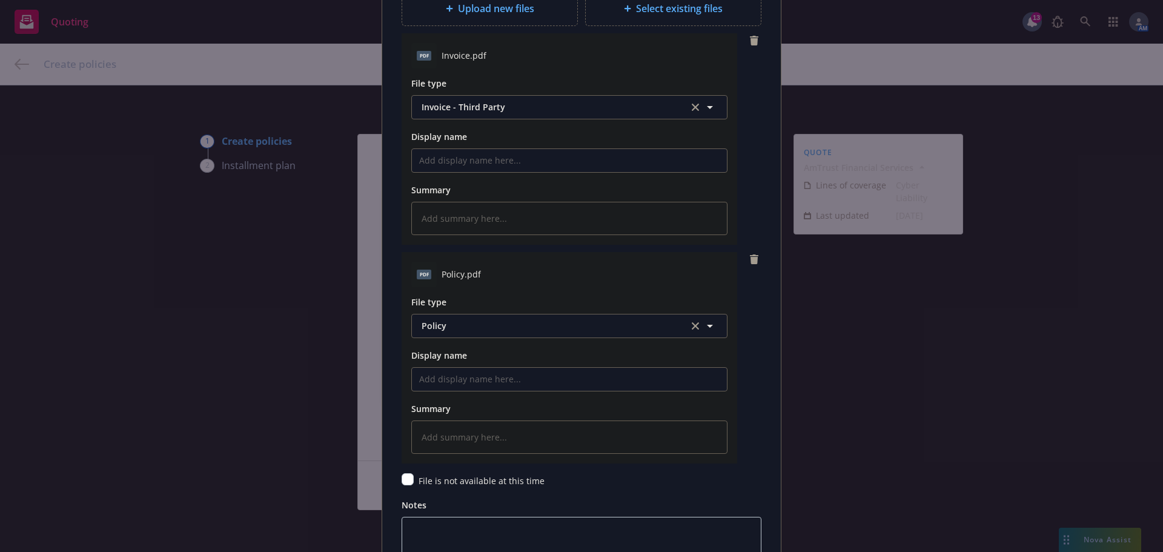
scroll to position [1682, 0]
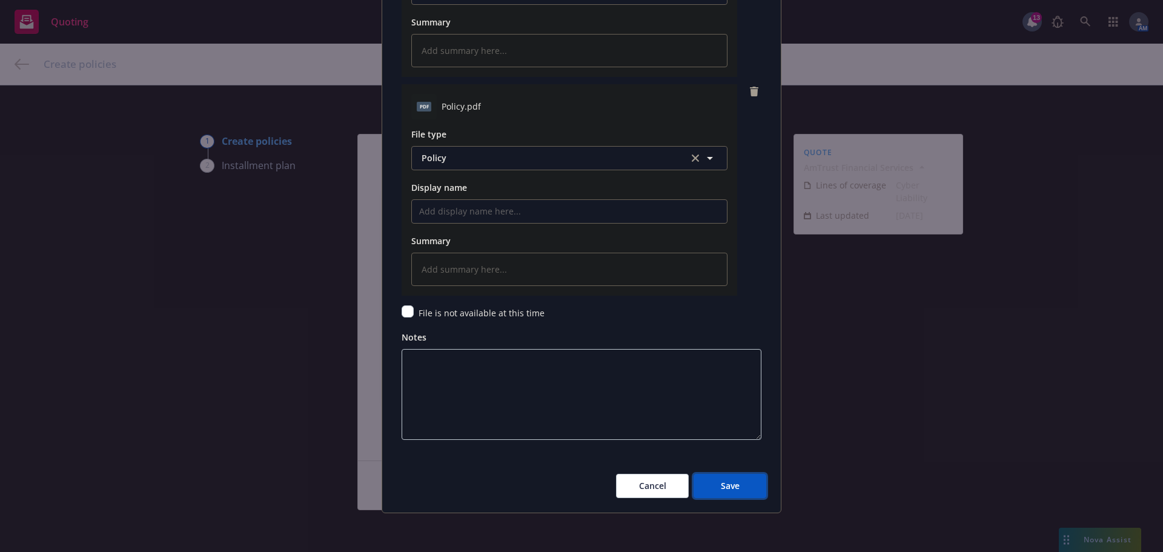
click at [739, 483] on button "Save" at bounding box center [730, 486] width 73 height 24
type textarea "x"
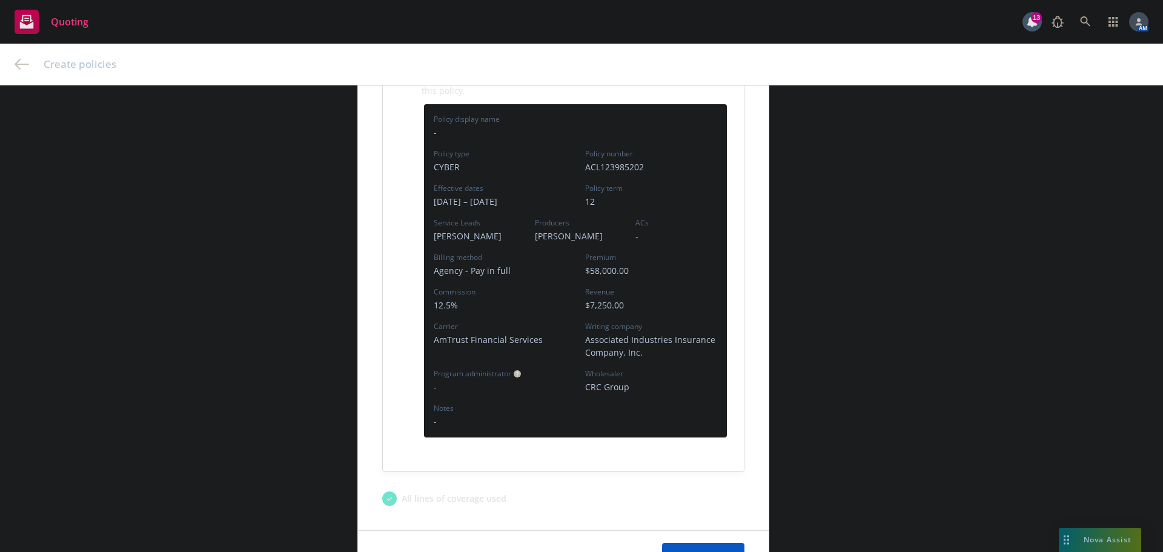
scroll to position [303, 0]
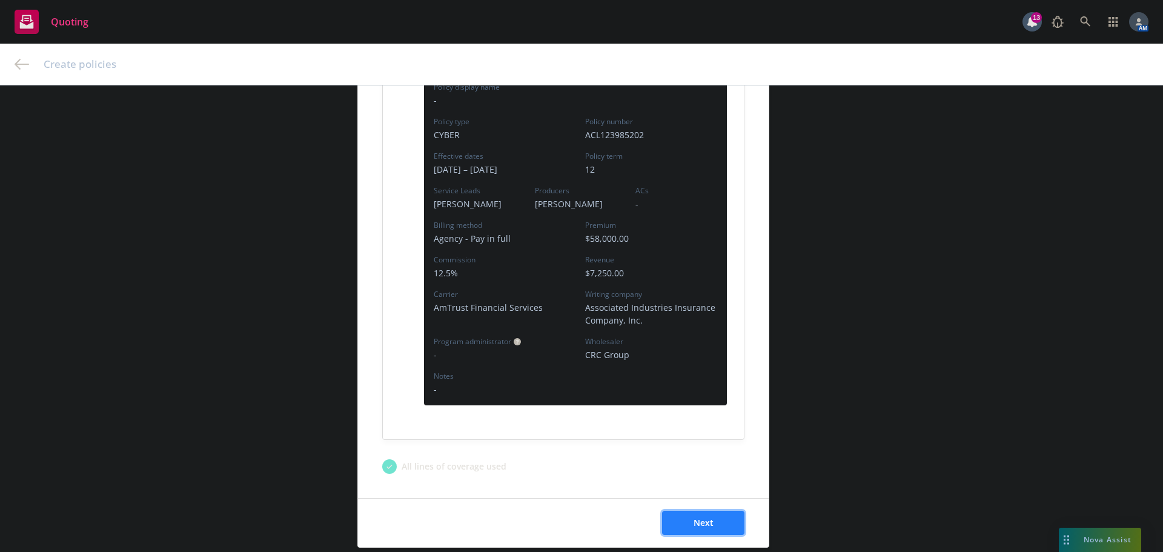
click at [697, 521] on span "Next" at bounding box center [704, 523] width 20 height 12
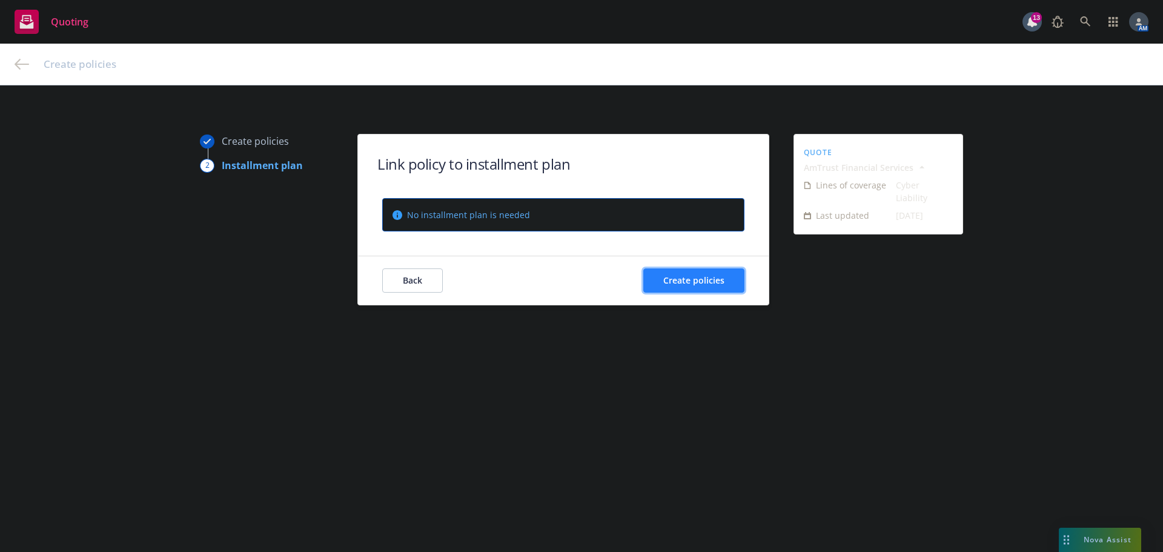
click at [705, 281] on span "Create policies" at bounding box center [693, 280] width 61 height 12
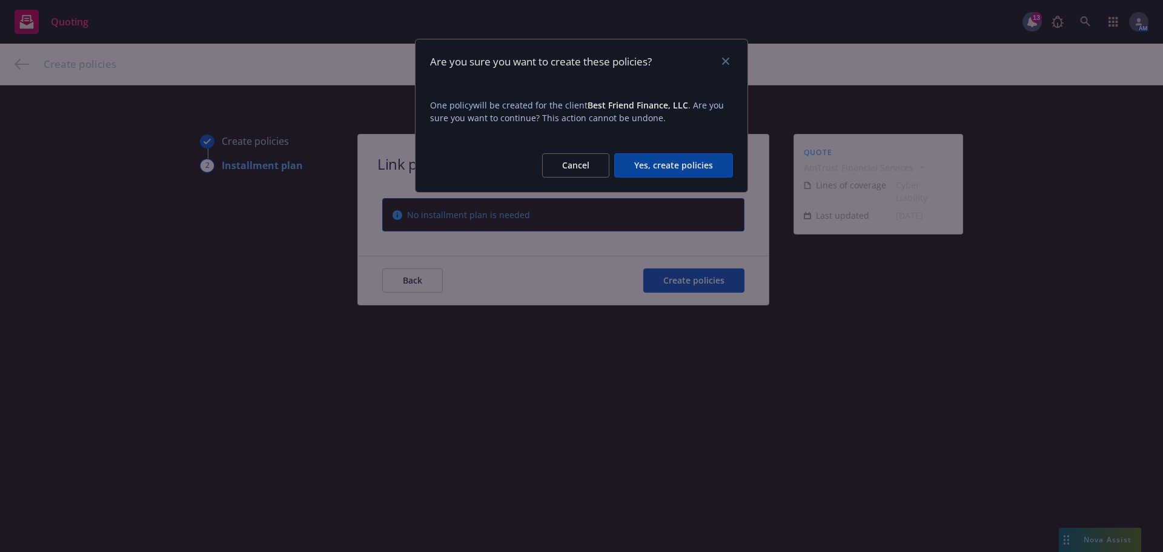
click at [682, 170] on button "Yes, create policies" at bounding box center [673, 165] width 119 height 24
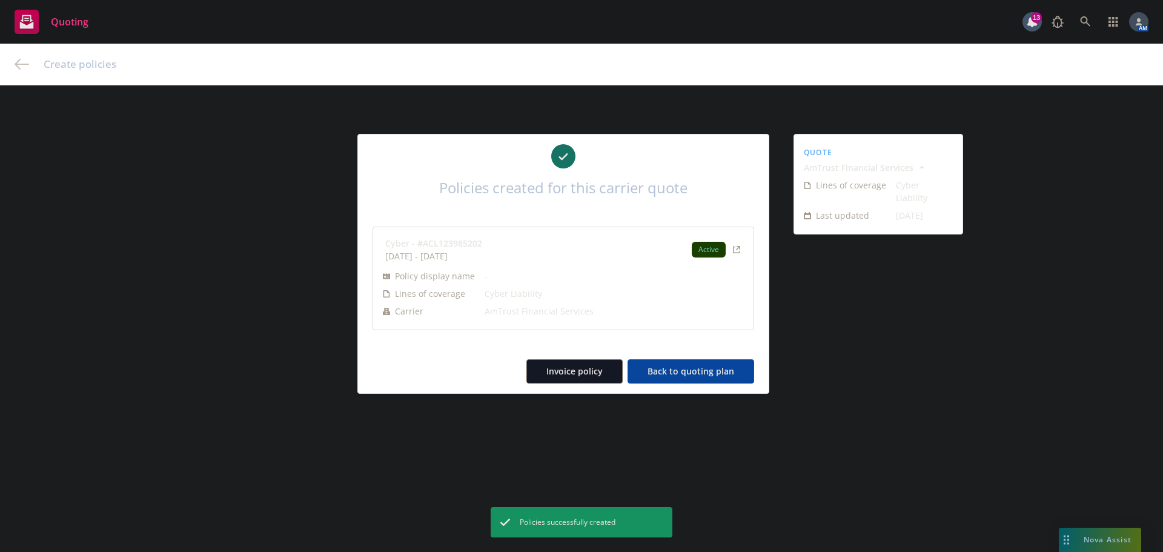
click at [694, 373] on button "Back to quoting plan" at bounding box center [691, 371] width 127 height 24
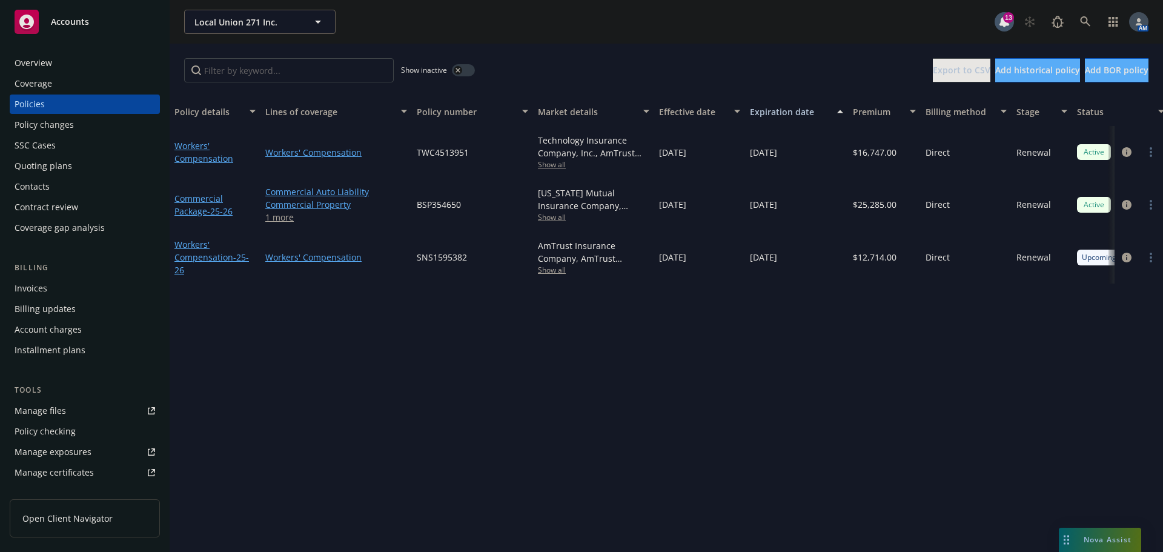
click at [47, 59] on div "Overview" at bounding box center [34, 62] width 38 height 19
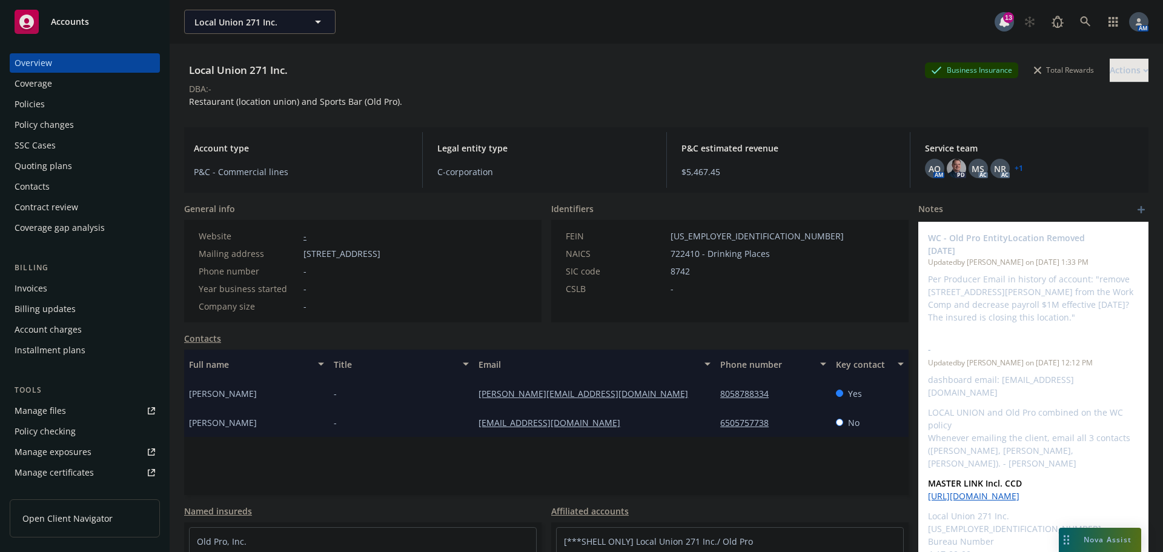
click at [44, 109] on div "Policies" at bounding box center [30, 104] width 30 height 19
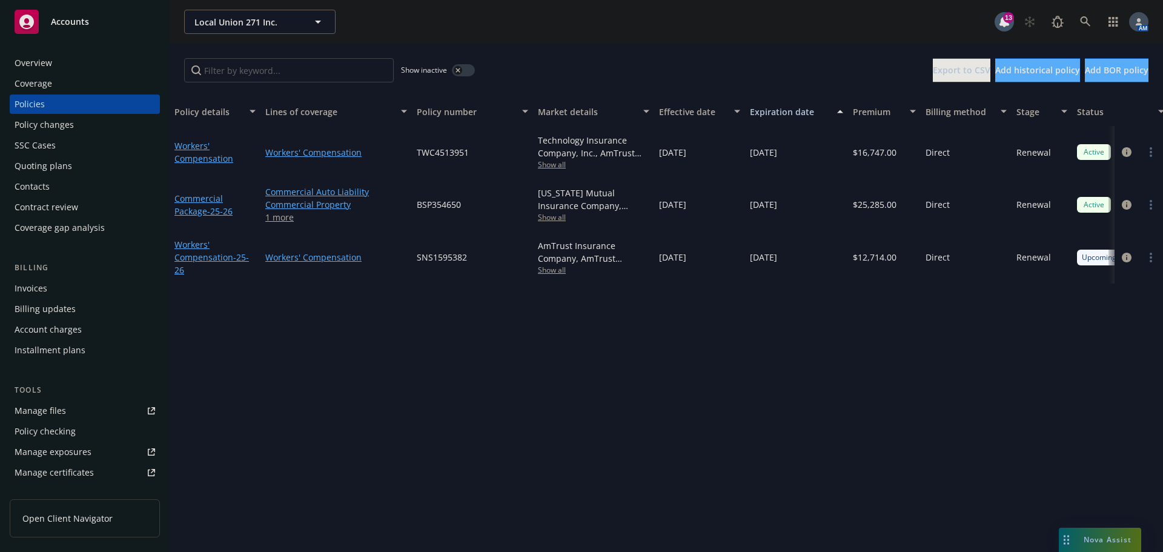
click at [68, 67] on div "Overview" at bounding box center [85, 62] width 141 height 19
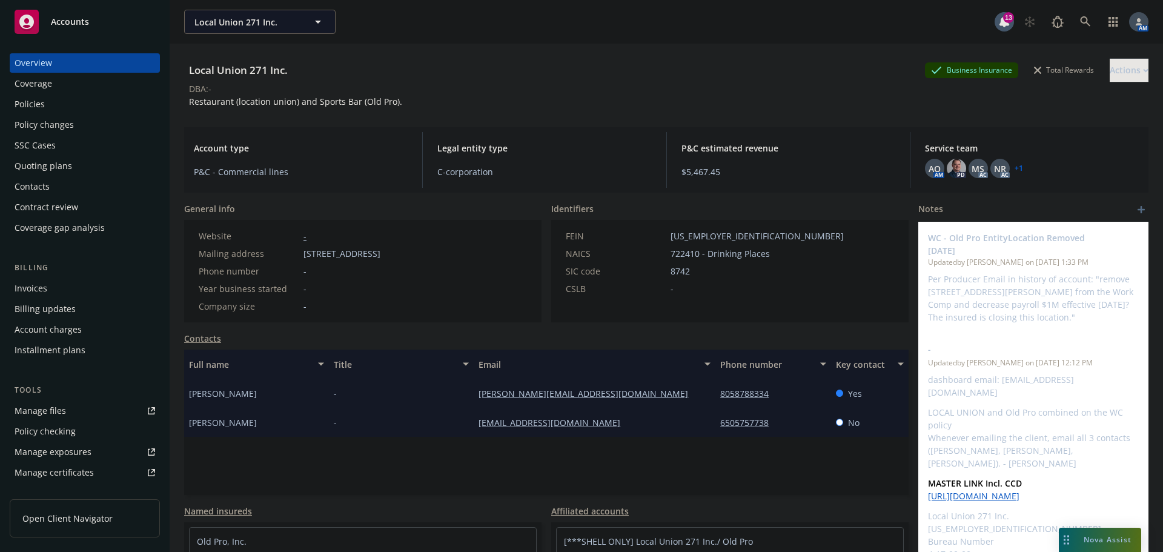
click at [62, 107] on div "Policies" at bounding box center [85, 104] width 141 height 19
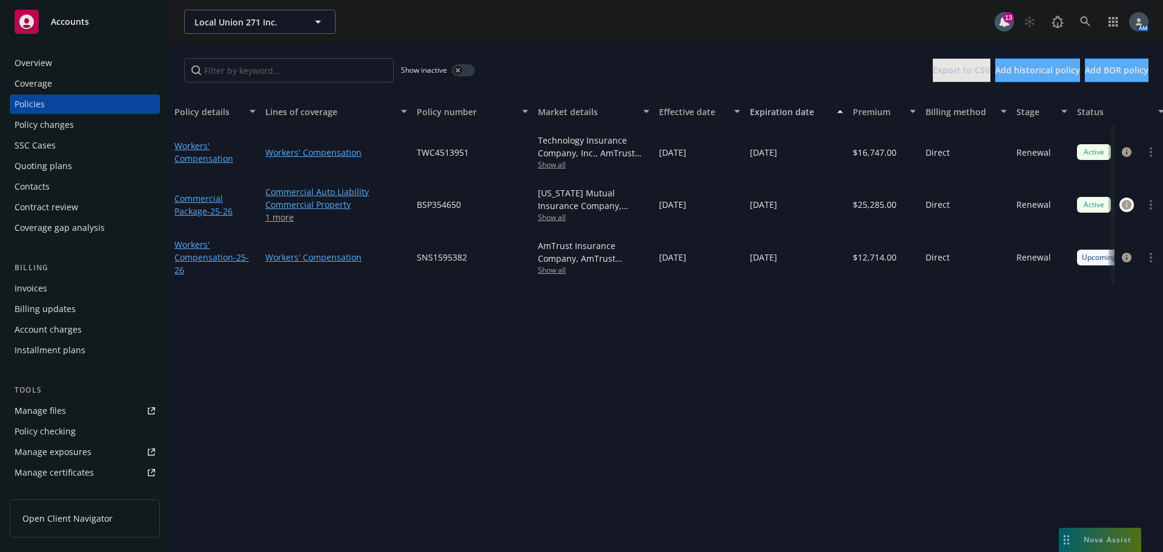
click at [1126, 204] on icon "circleInformation" at bounding box center [1127, 205] width 10 height 10
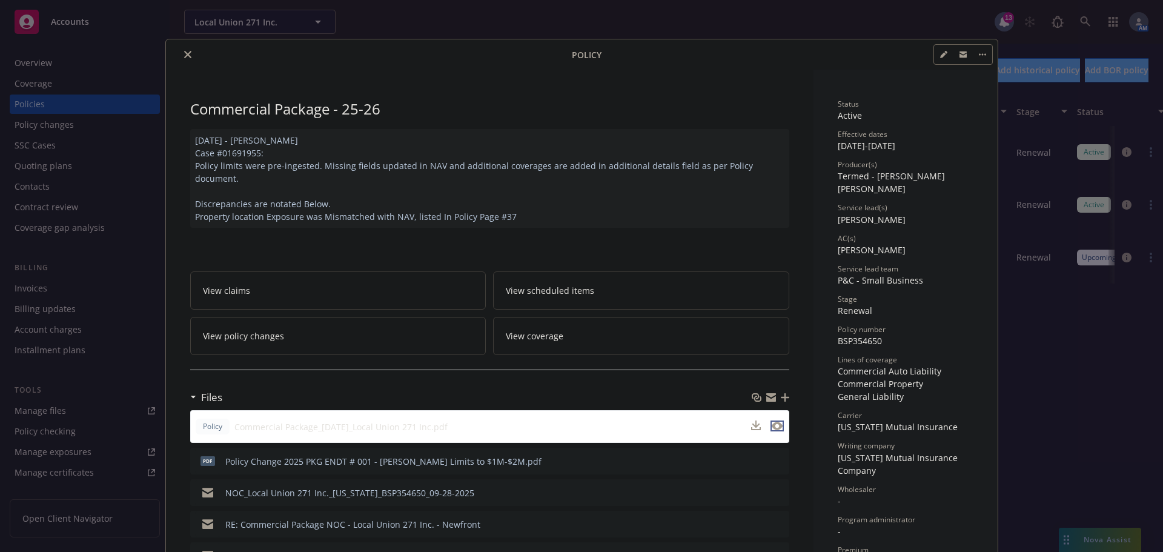
click at [772, 422] on icon "preview file" at bounding box center [777, 426] width 11 height 8
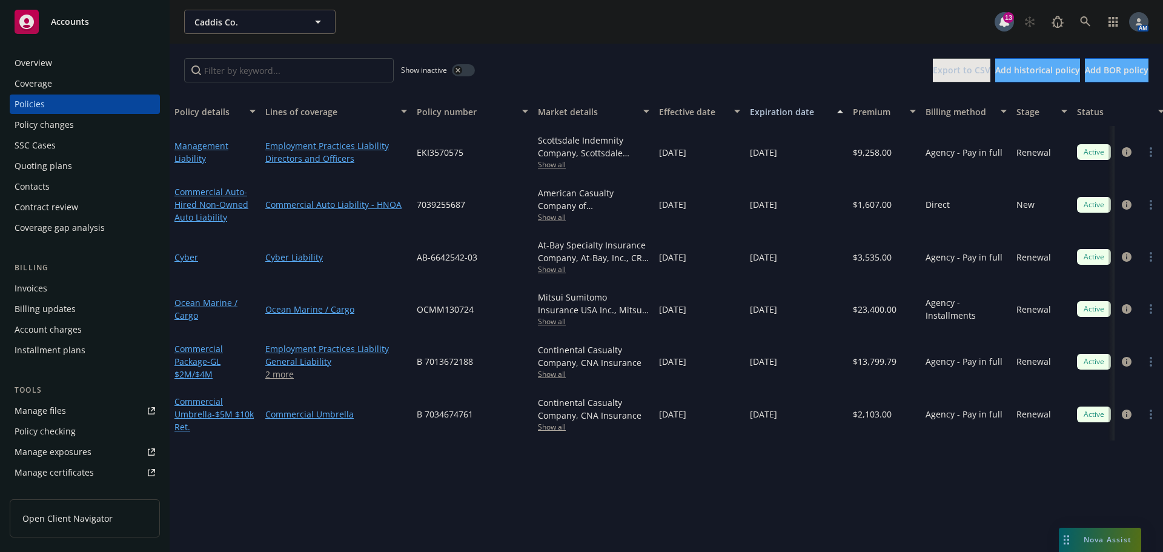
click at [83, 128] on div "Policy changes" at bounding box center [85, 124] width 141 height 19
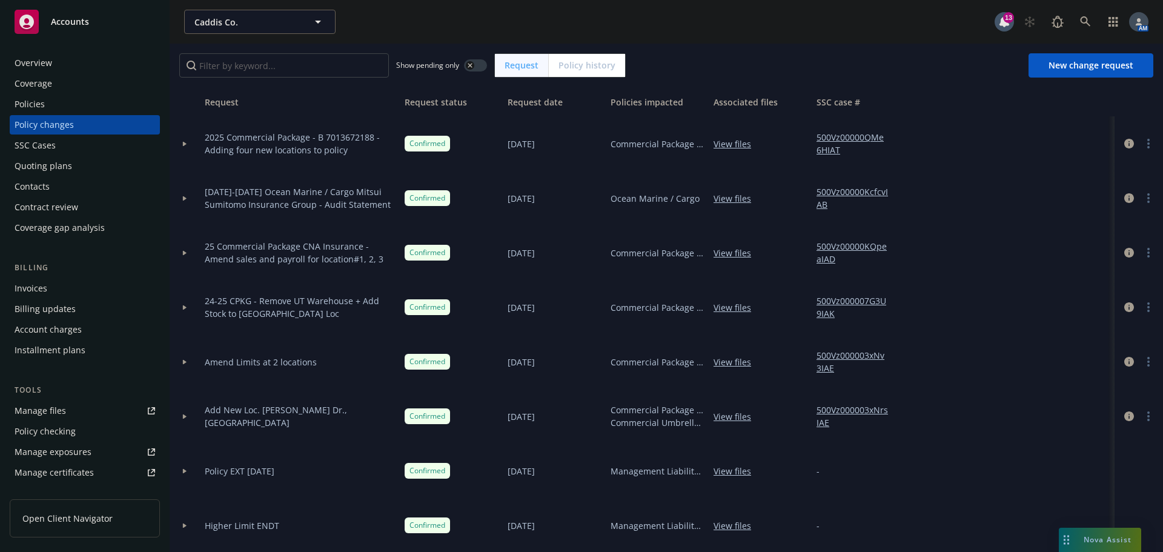
click at [60, 286] on div "Invoices" at bounding box center [85, 288] width 141 height 19
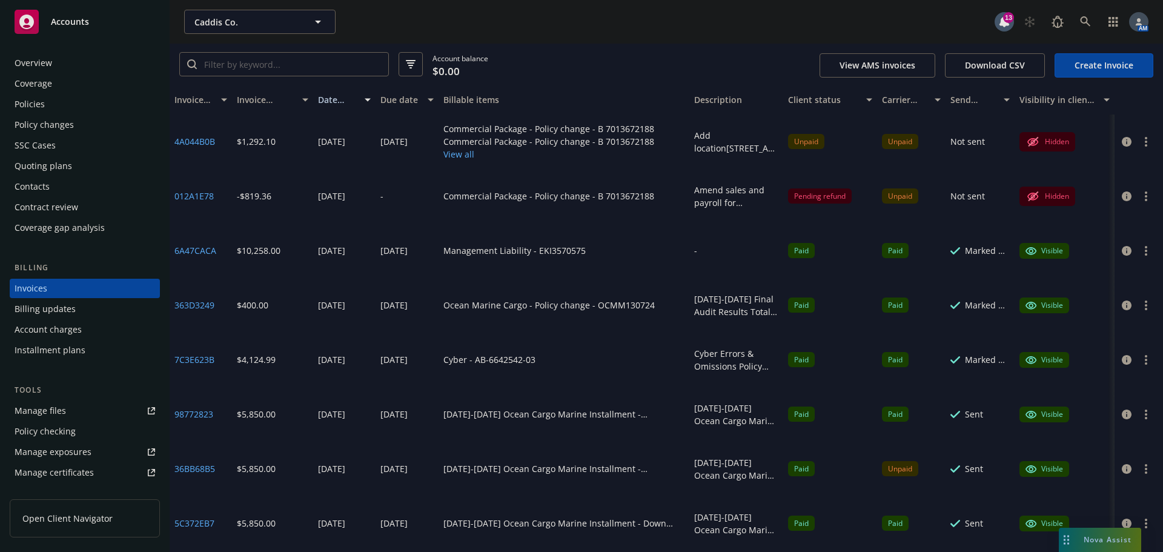
drag, startPoint x: 653, startPoint y: 100, endPoint x: 715, endPoint y: 96, distance: 61.9
click at [715, 96] on div "Invoice ID Invoice amount Date issued Due date Billable items Description Clien…" at bounding box center [666, 99] width 993 height 29
click at [453, 152] on button "View all" at bounding box center [548, 154] width 211 height 13
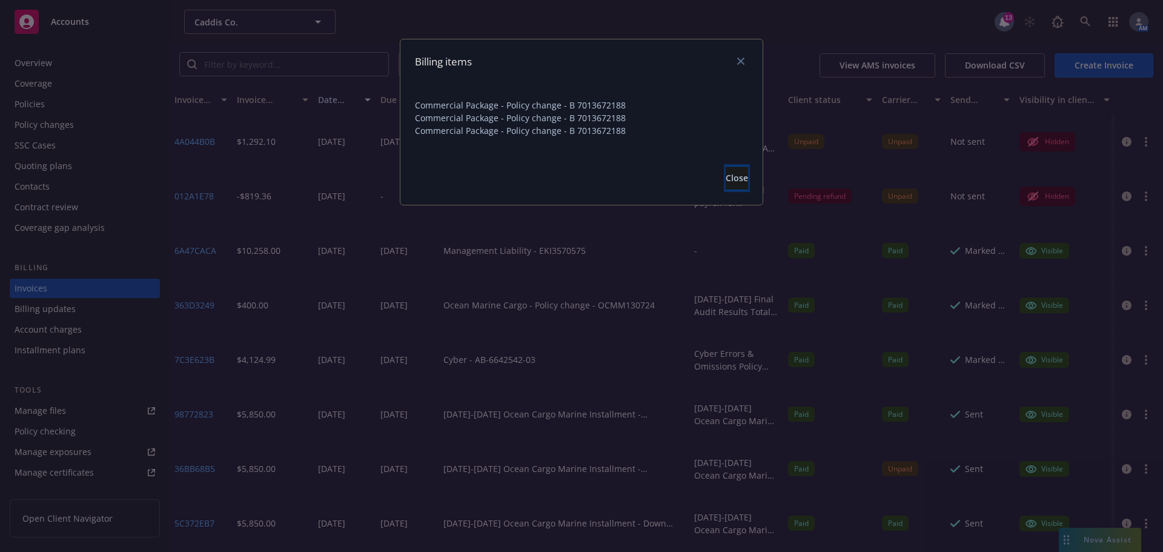
click at [726, 174] on span "Close" at bounding box center [737, 178] width 22 height 12
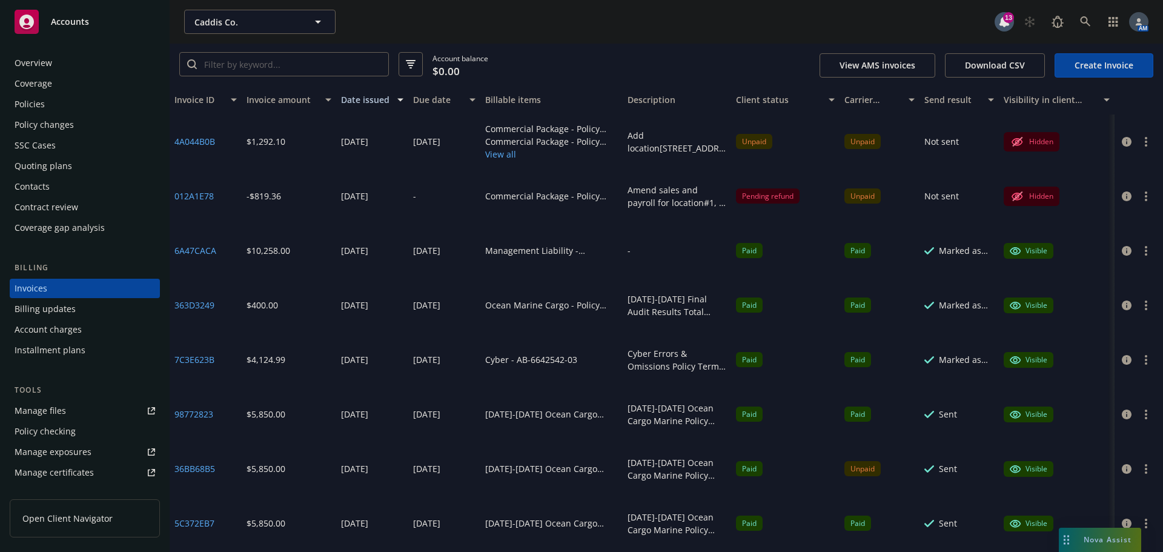
drag, startPoint x: 683, startPoint y: 95, endPoint x: 583, endPoint y: 95, distance: 99.3
click at [559, 98] on button "Billable items" at bounding box center [551, 99] width 142 height 29
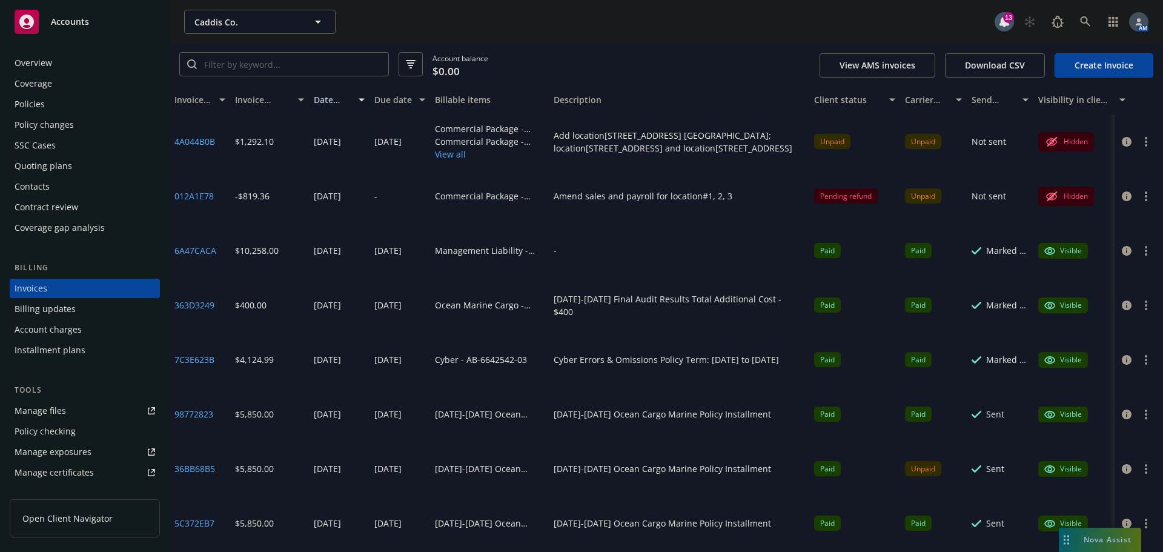
drag, startPoint x: 725, startPoint y: 99, endPoint x: 894, endPoint y: 95, distance: 169.7
click at [894, 95] on div "Invoice ID Invoice amount Date issued Due date Billable items Description Clien…" at bounding box center [674, 99] width 1009 height 29
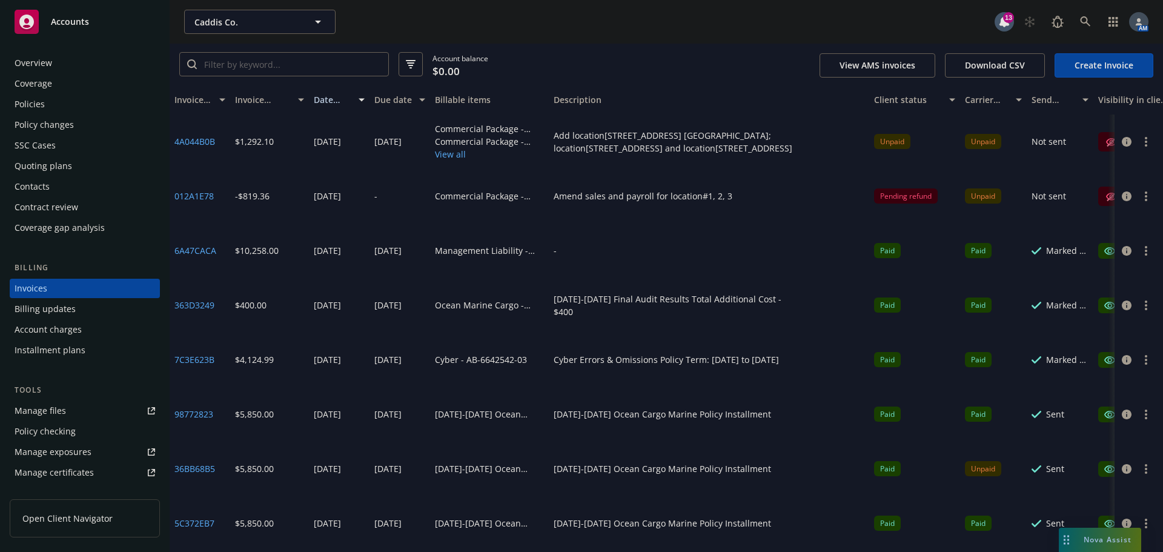
drag, startPoint x: 806, startPoint y: 104, endPoint x: 889, endPoint y: 102, distance: 83.0
click at [866, 102] on div "button" at bounding box center [863, 99] width 6 height 29
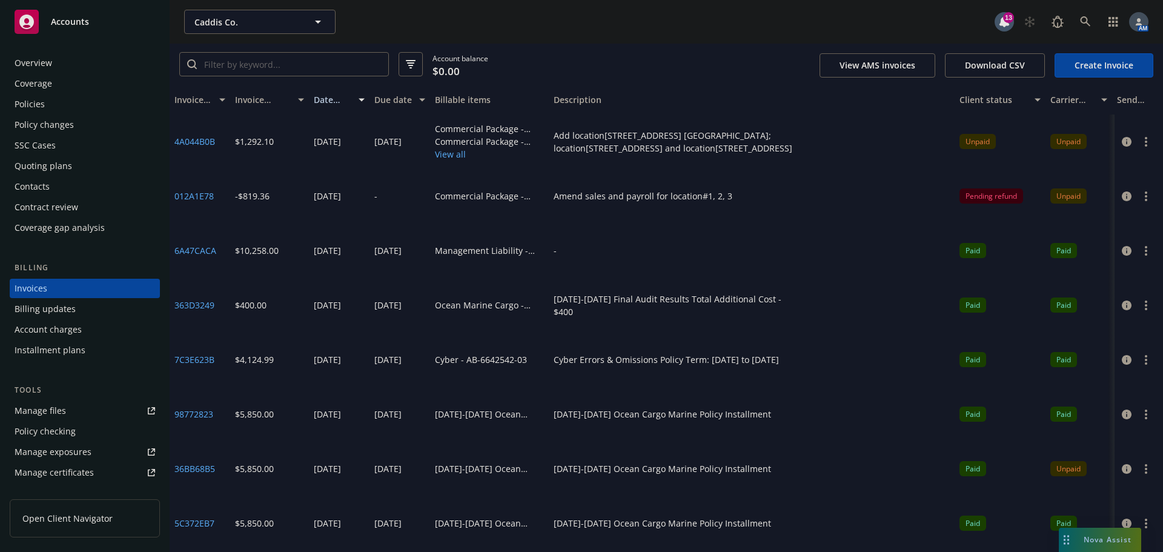
drag, startPoint x: 885, startPoint y: 100, endPoint x: 947, endPoint y: 99, distance: 62.4
click at [947, 99] on div "button" at bounding box center [949, 99] width 6 height 29
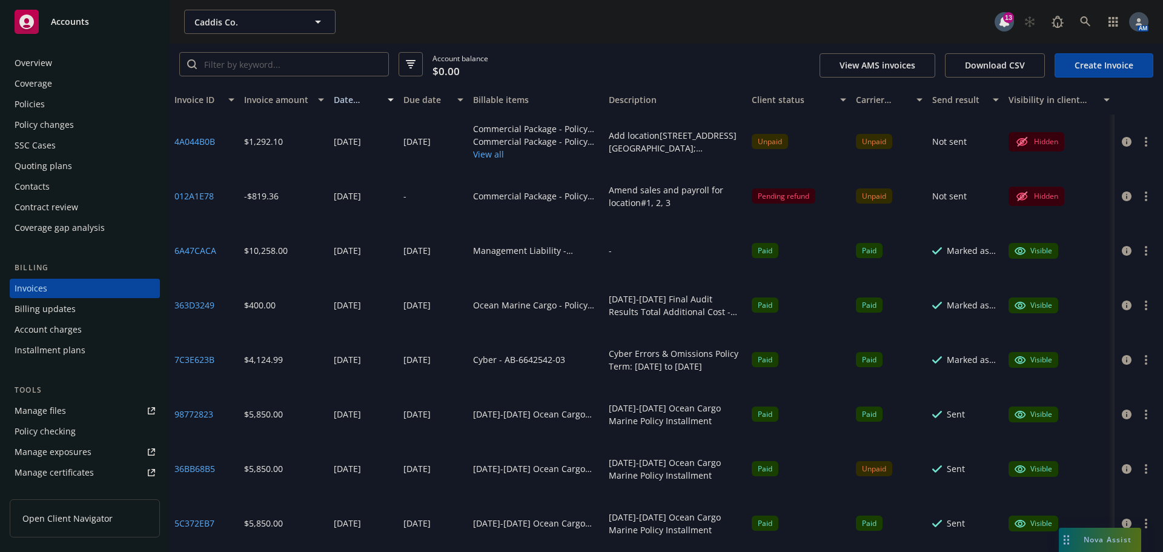
drag, startPoint x: 947, startPoint y: 99, endPoint x: 666, endPoint y: 101, distance: 281.1
click at [666, 101] on button "Description" at bounding box center [675, 99] width 143 height 29
click at [1146, 142] on div at bounding box center [1139, 141] width 48 height 55
click at [1141, 142] on button "button" at bounding box center [1146, 141] width 15 height 15
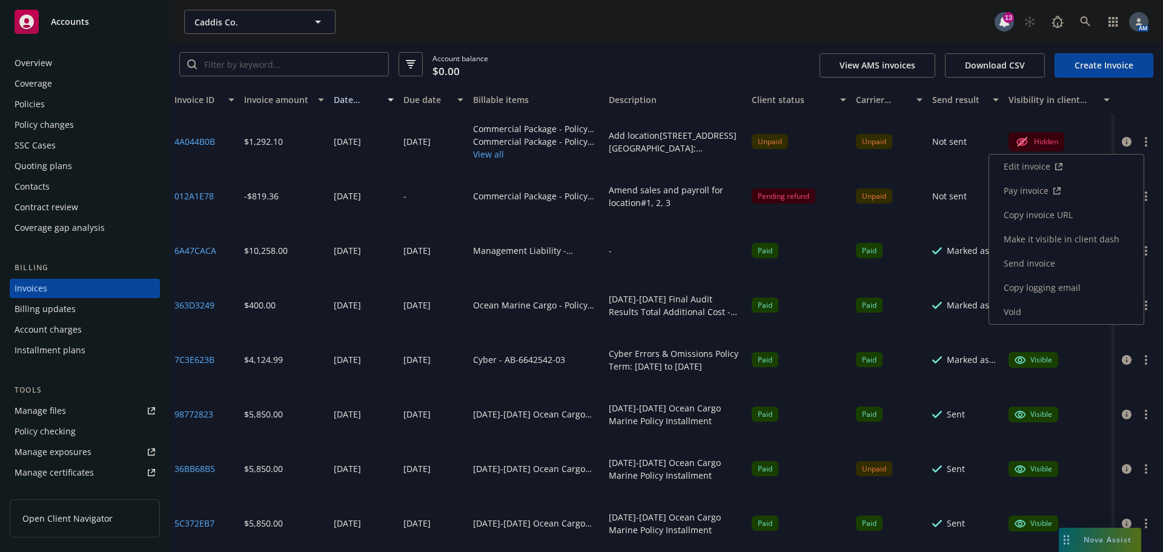
click at [1046, 164] on link "Edit invoice" at bounding box center [1066, 166] width 154 height 24
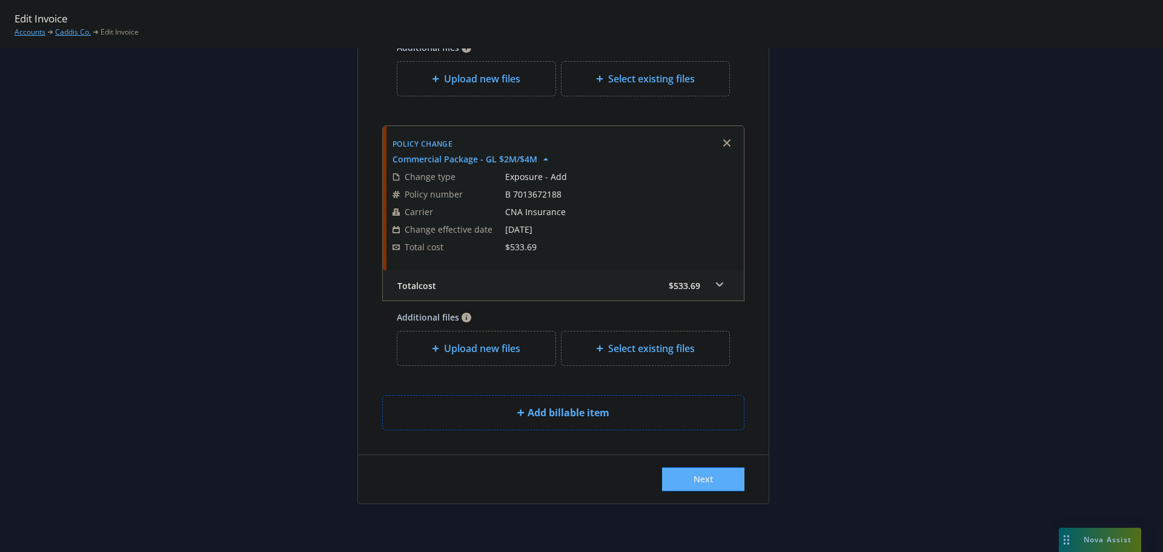
scroll to position [641, 0]
click at [726, 484] on button "Next" at bounding box center [703, 478] width 82 height 24
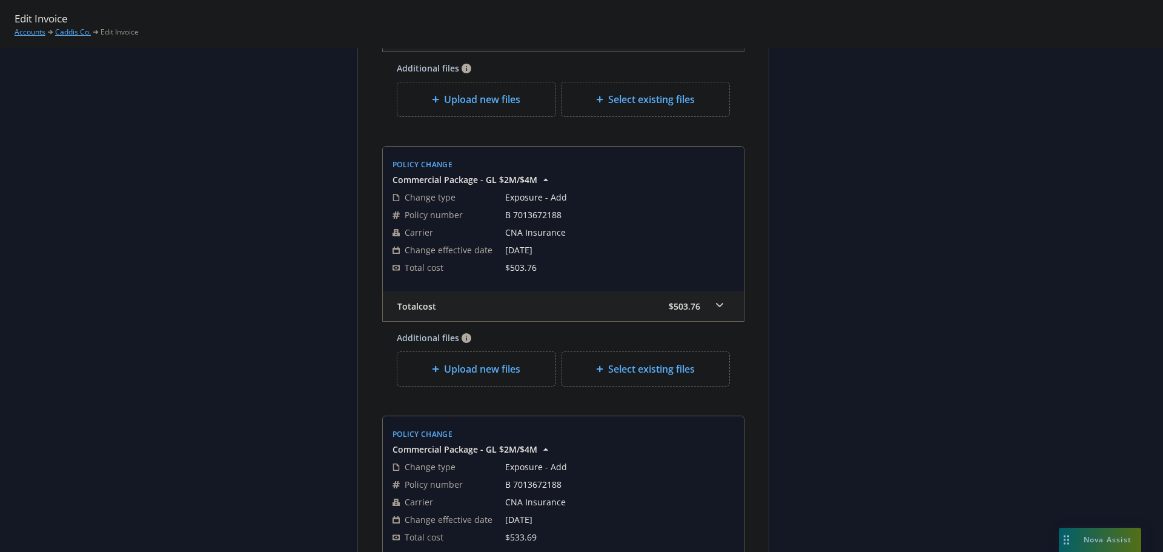
scroll to position [725, 0]
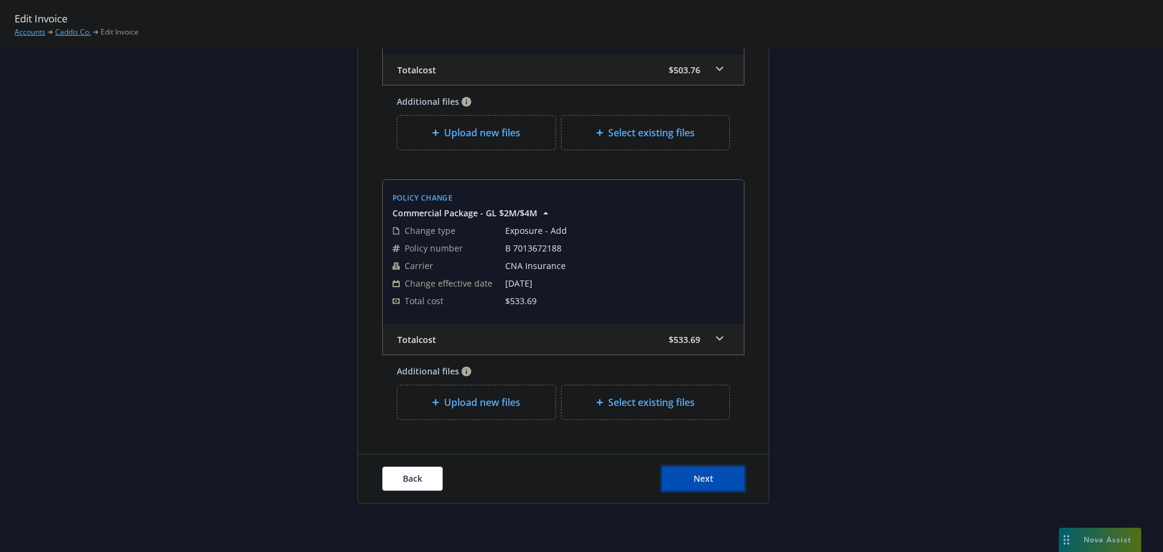
click at [714, 483] on button "Next" at bounding box center [703, 478] width 82 height 24
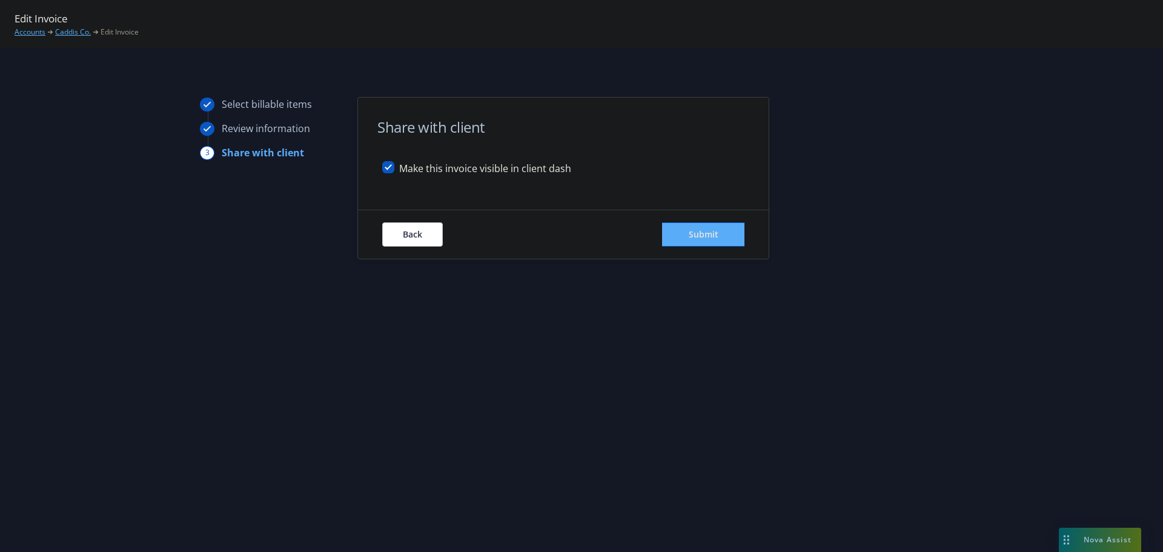
scroll to position [0, 0]
click at [691, 228] on button "Submit" at bounding box center [703, 234] width 82 height 24
